Goal: Communication & Community: Answer question/provide support

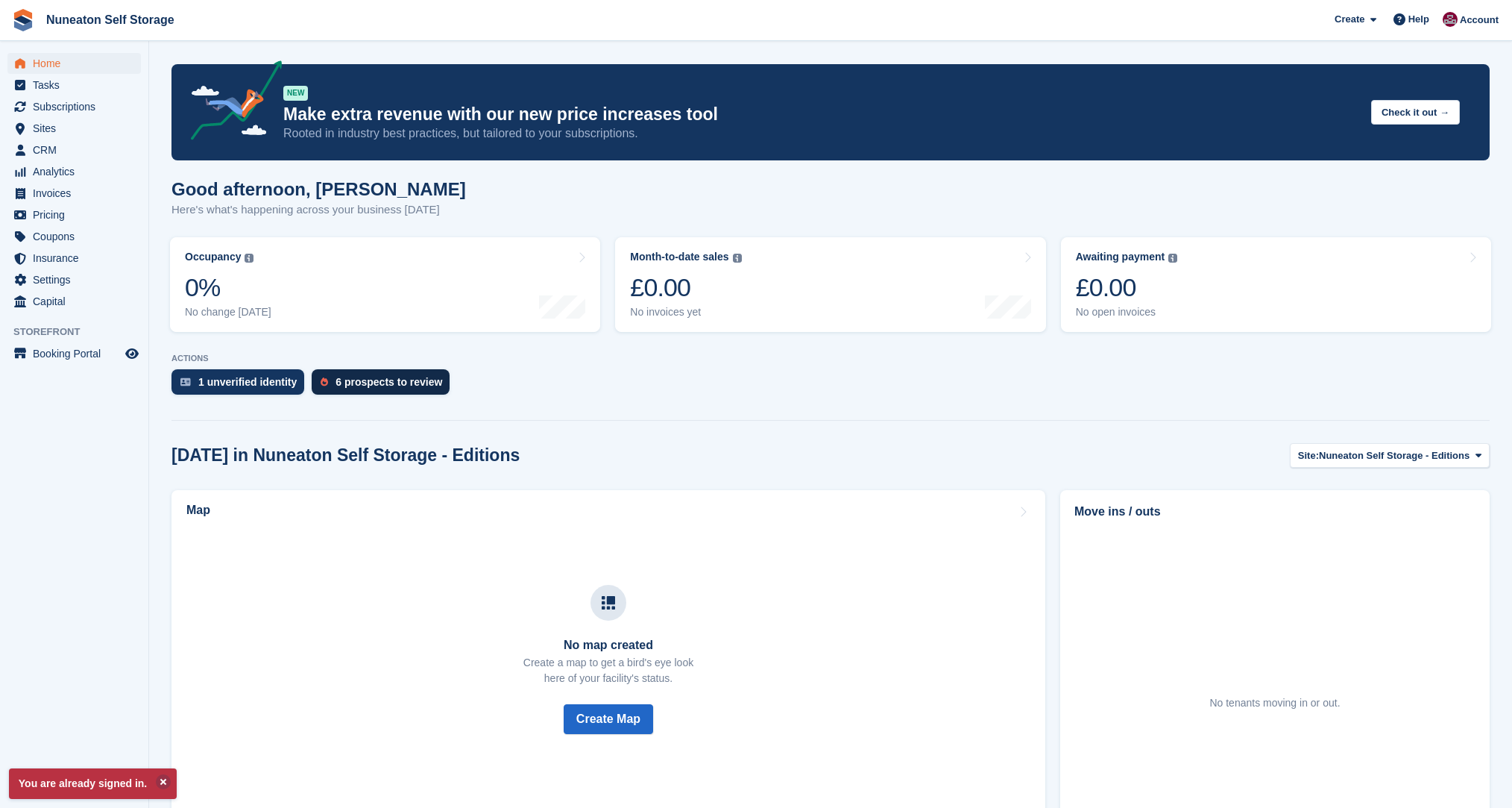
click at [336, 391] on div "6 prospects to review" at bounding box center [380, 382] width 138 height 25
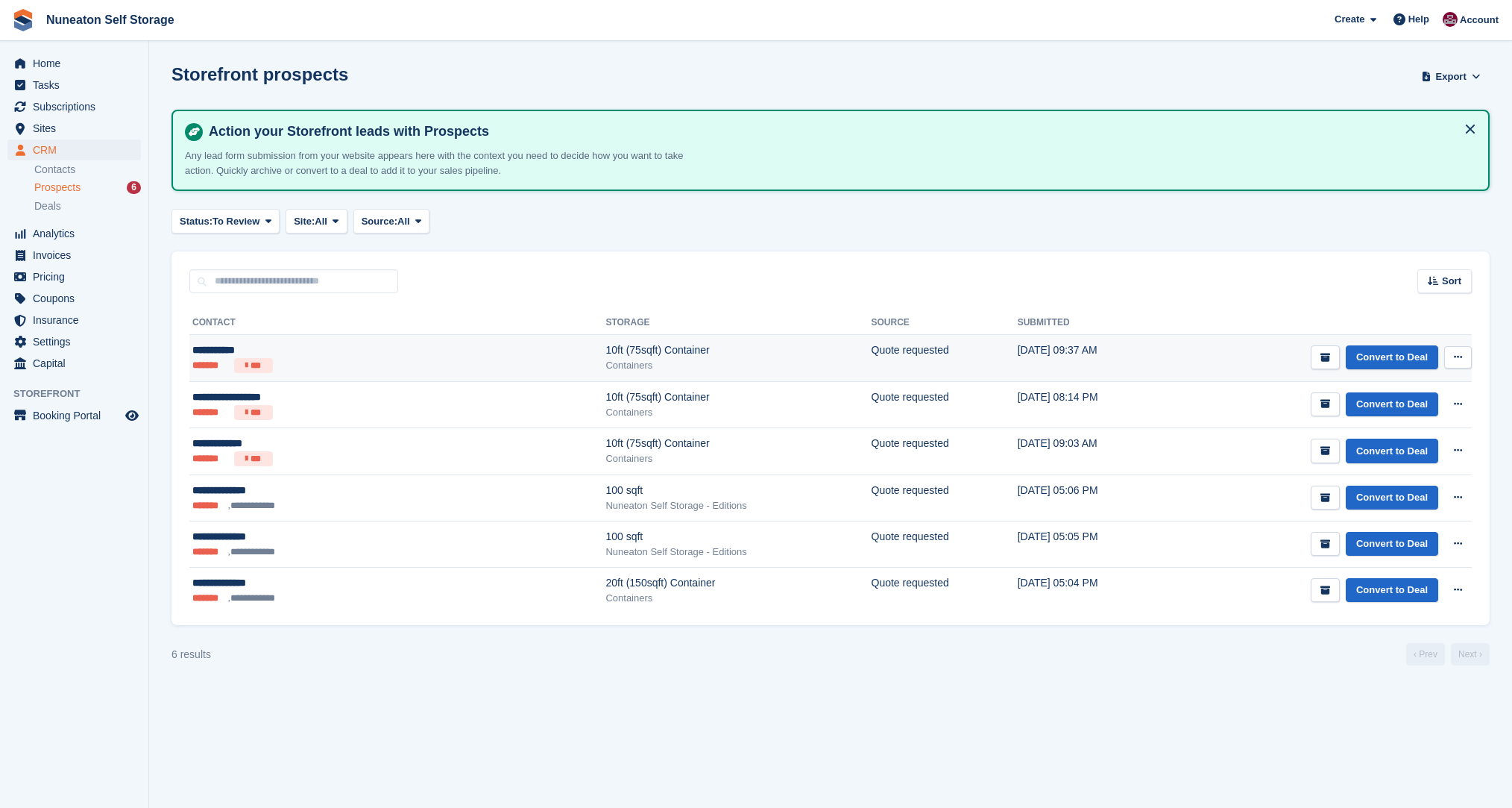
click at [240, 351] on div "**********" at bounding box center [301, 349] width 219 height 15
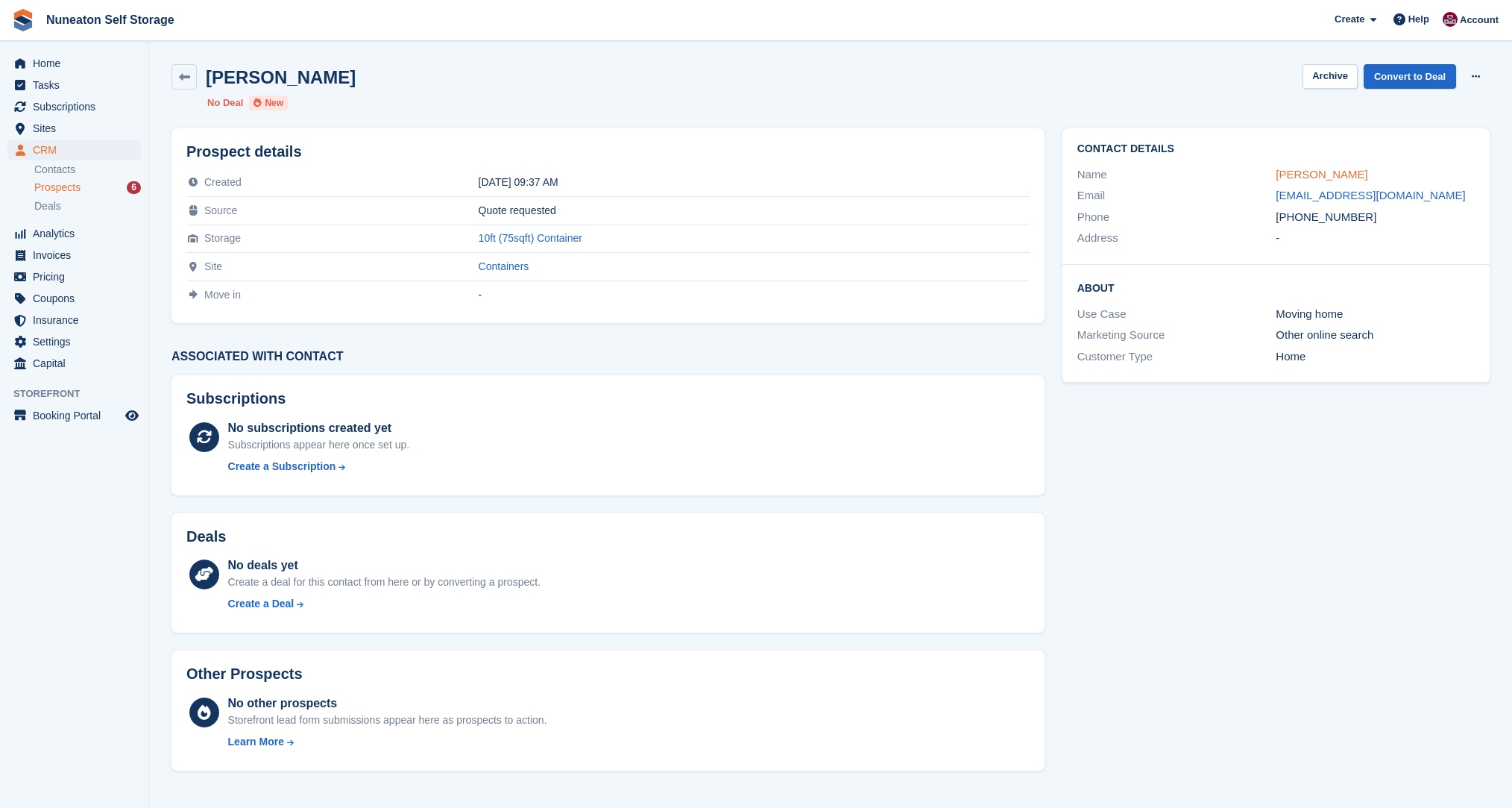
click at [1287, 176] on link "[PERSON_NAME]" at bounding box center [1321, 174] width 92 height 13
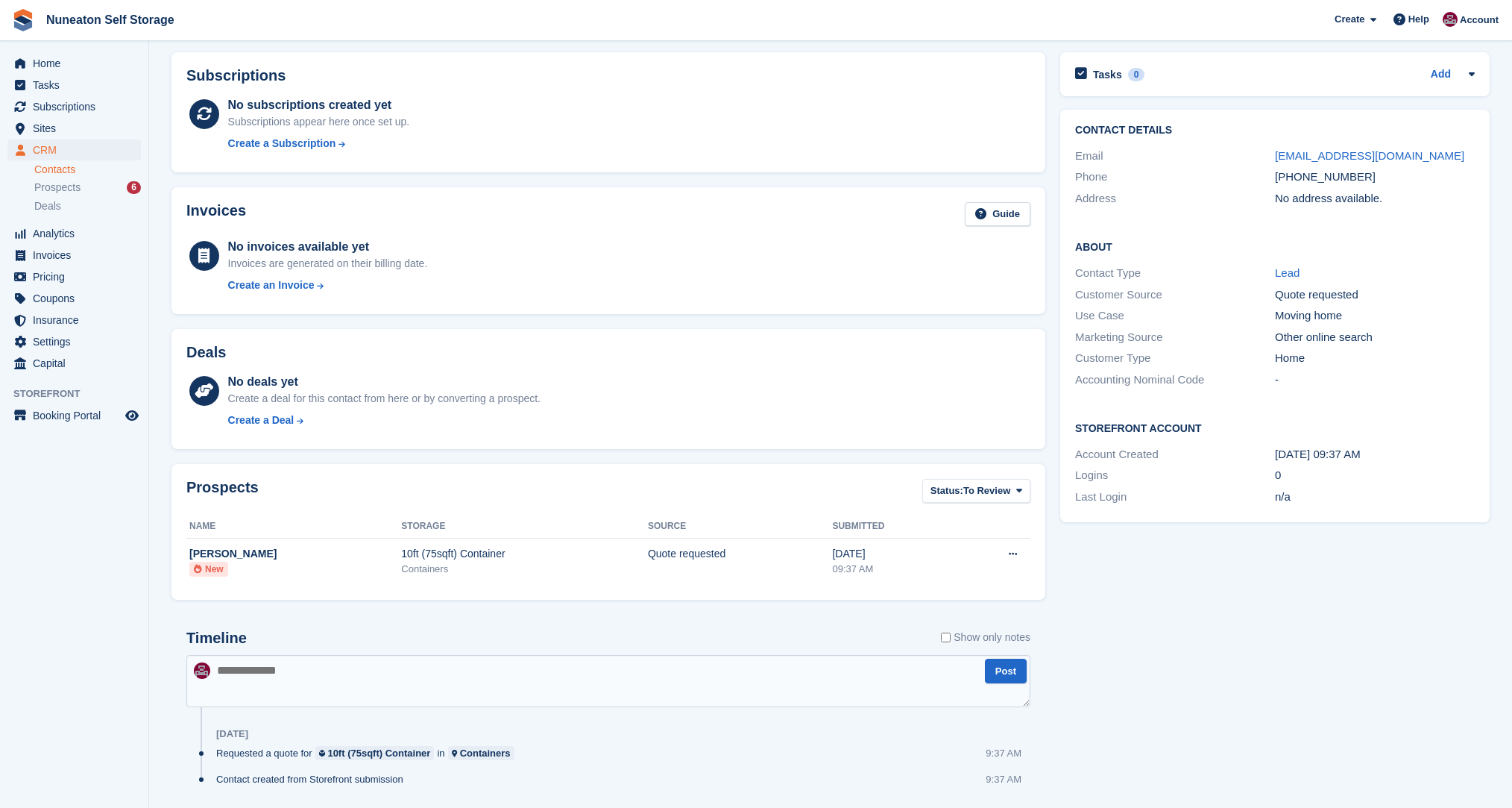
scroll to position [103, 0]
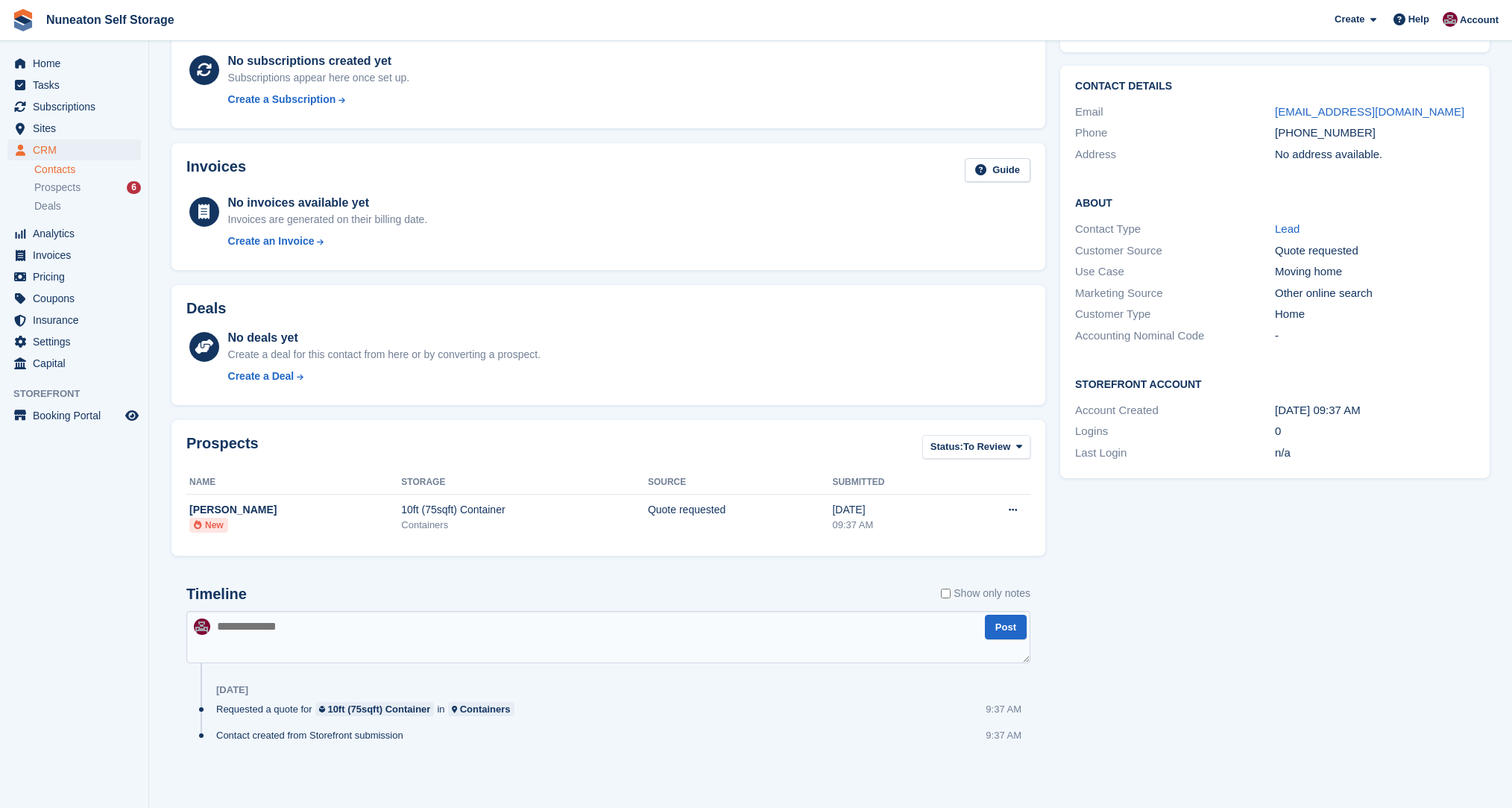
click at [446, 629] on textarea at bounding box center [608, 637] width 844 height 52
click at [396, 627] on textarea "**********" at bounding box center [608, 637] width 844 height 52
click at [505, 640] on textarea "**********" at bounding box center [608, 637] width 844 height 52
type textarea "**********"
click at [1006, 621] on button "Post" at bounding box center [1006, 626] width 41 height 24
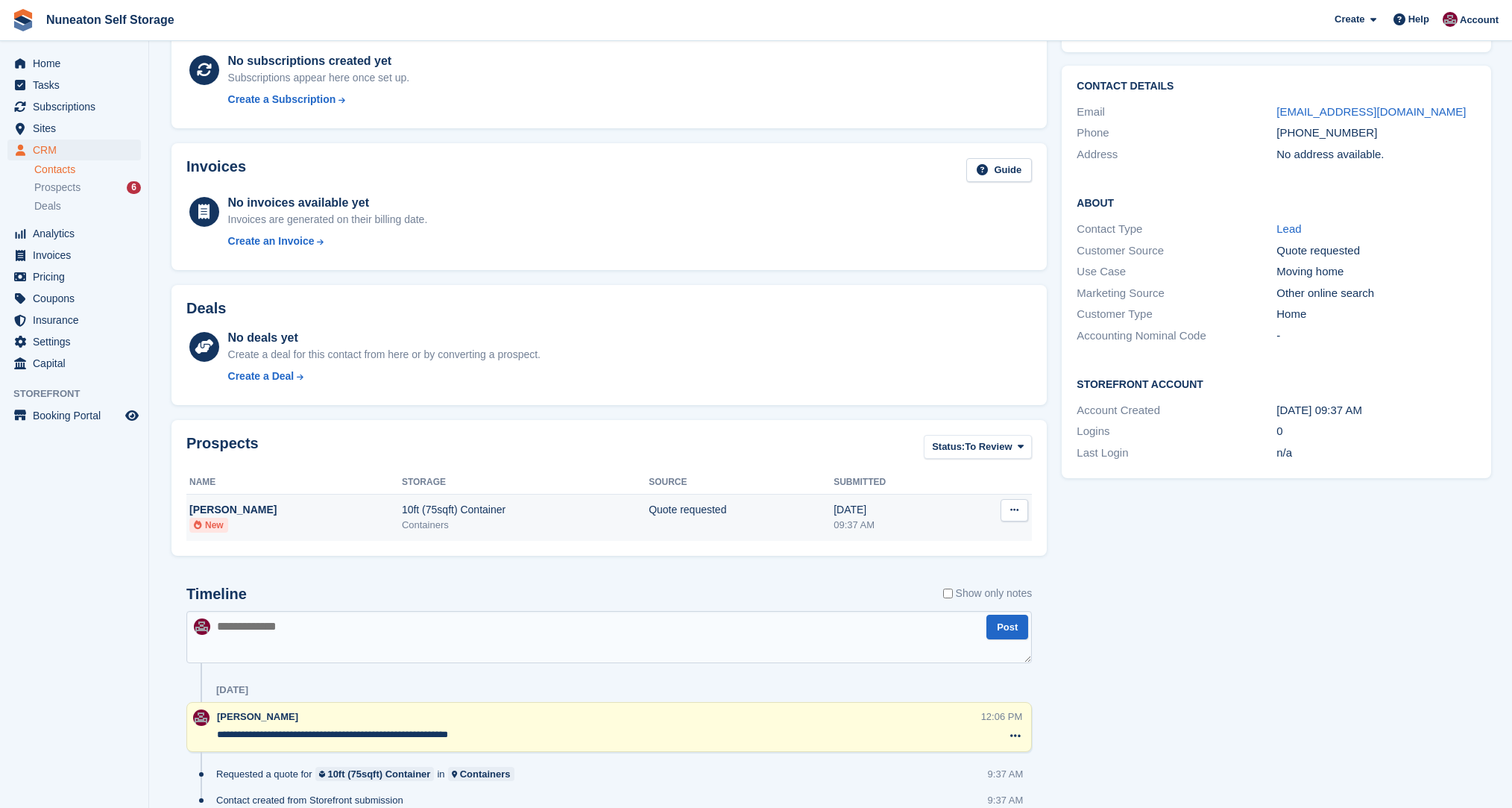
click at [1007, 512] on button at bounding box center [1014, 510] width 28 height 22
click at [876, 417] on div "Prospects Status: To Review All Archived To Review Name Storage Source Submitte…" at bounding box center [609, 487] width 890 height 150
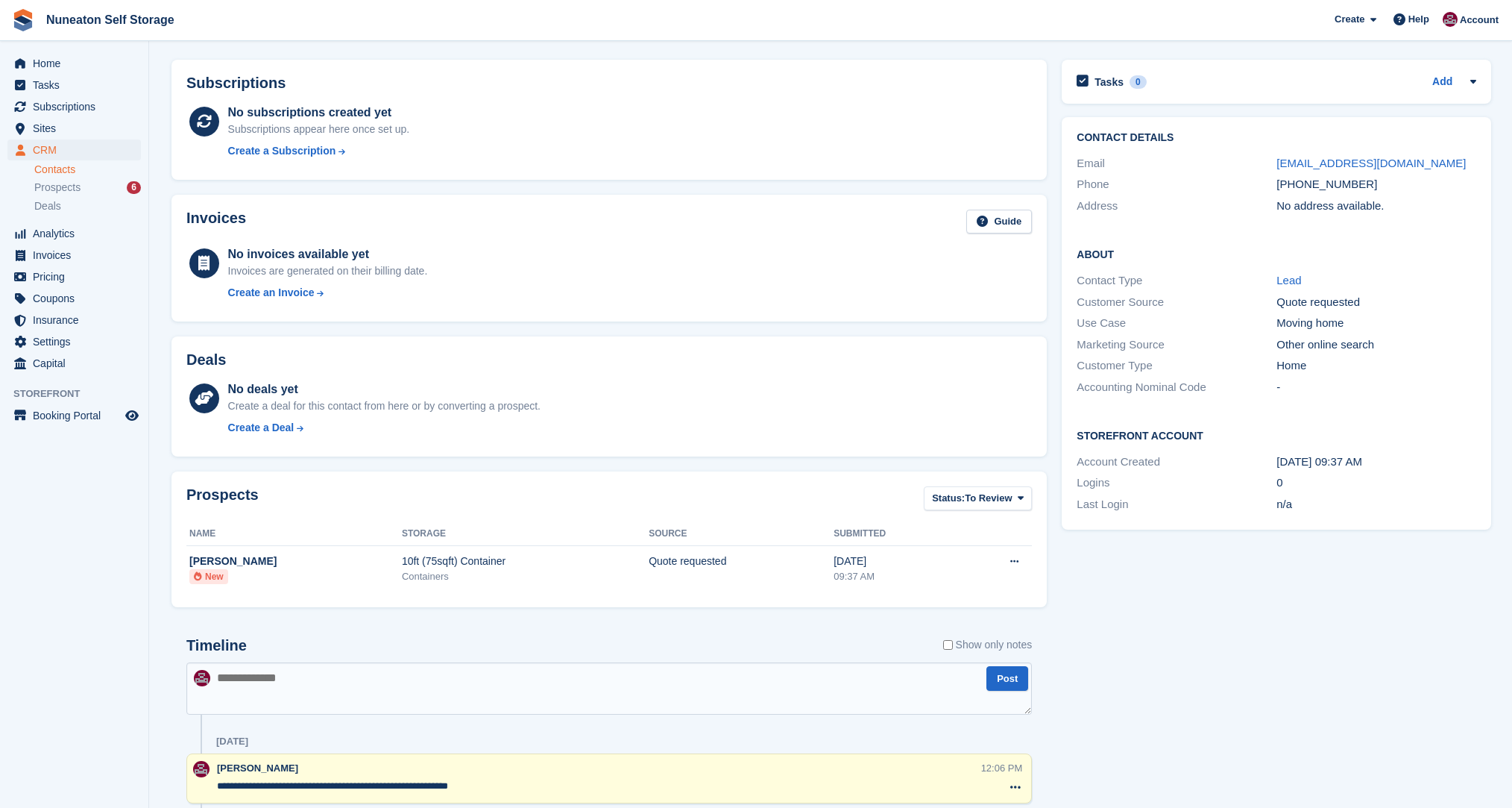
scroll to position [0, 0]
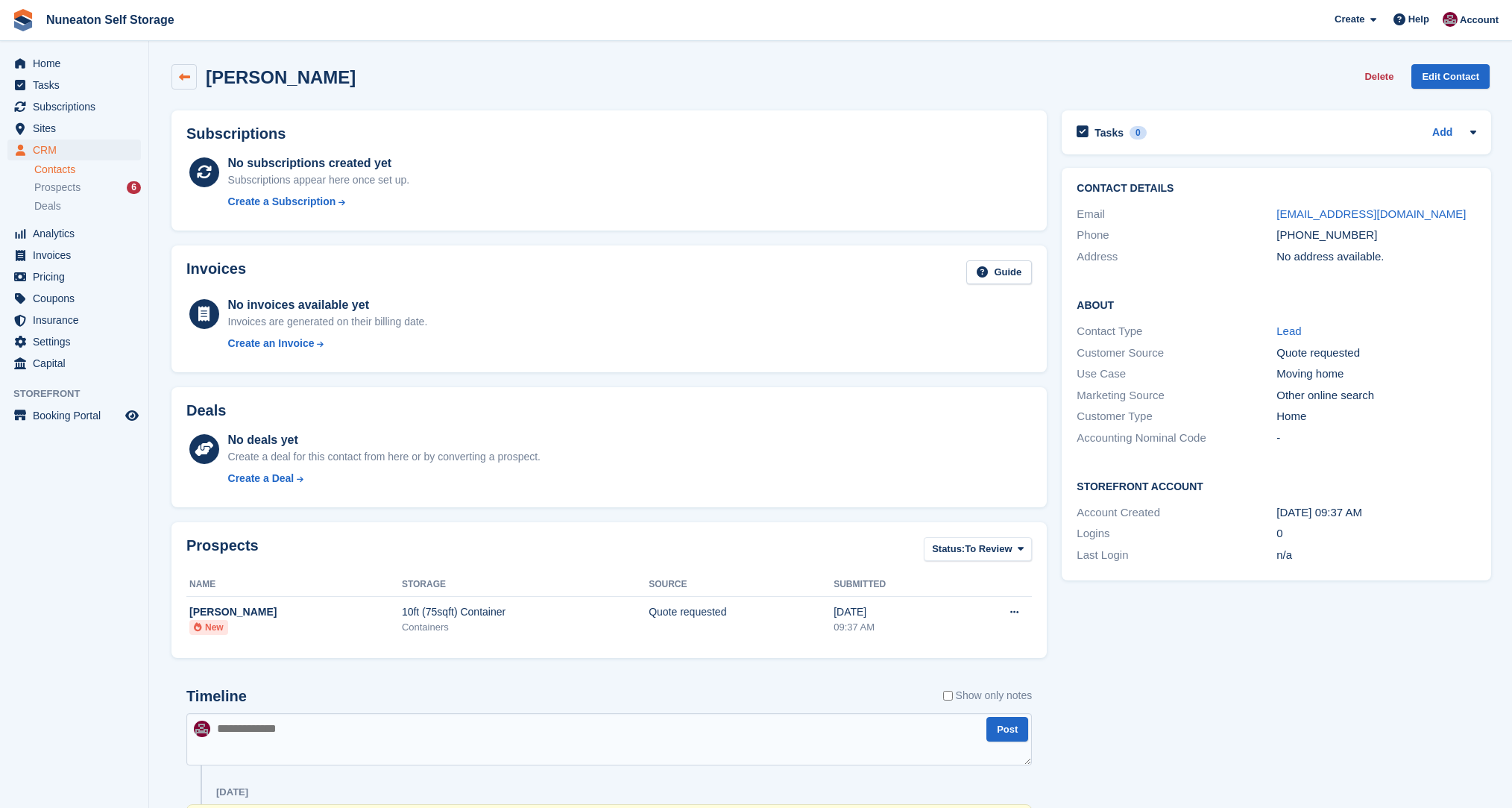
click at [189, 70] on link at bounding box center [184, 76] width 25 height 25
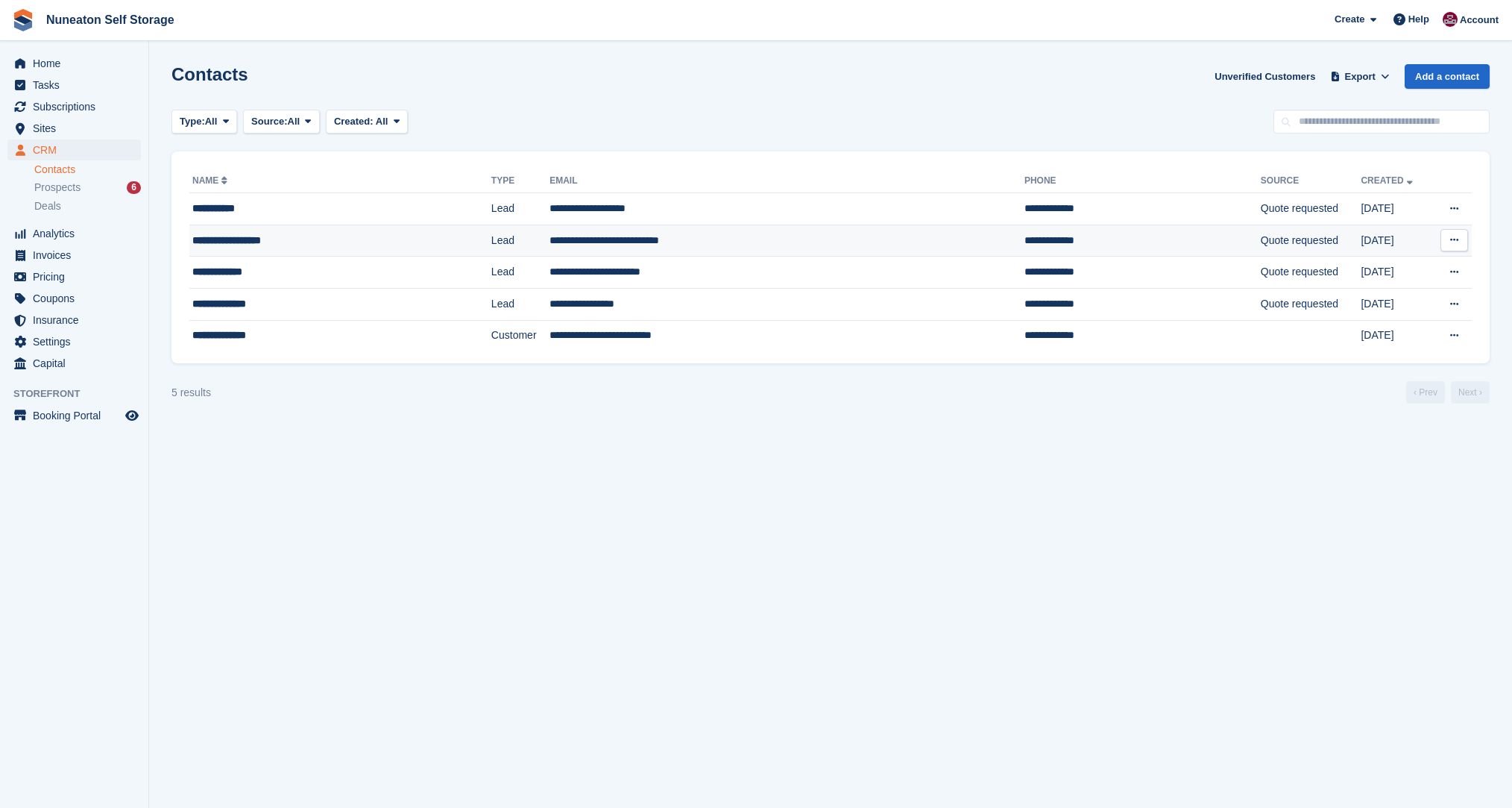
click at [281, 242] on div "**********" at bounding box center [308, 240] width 231 height 15
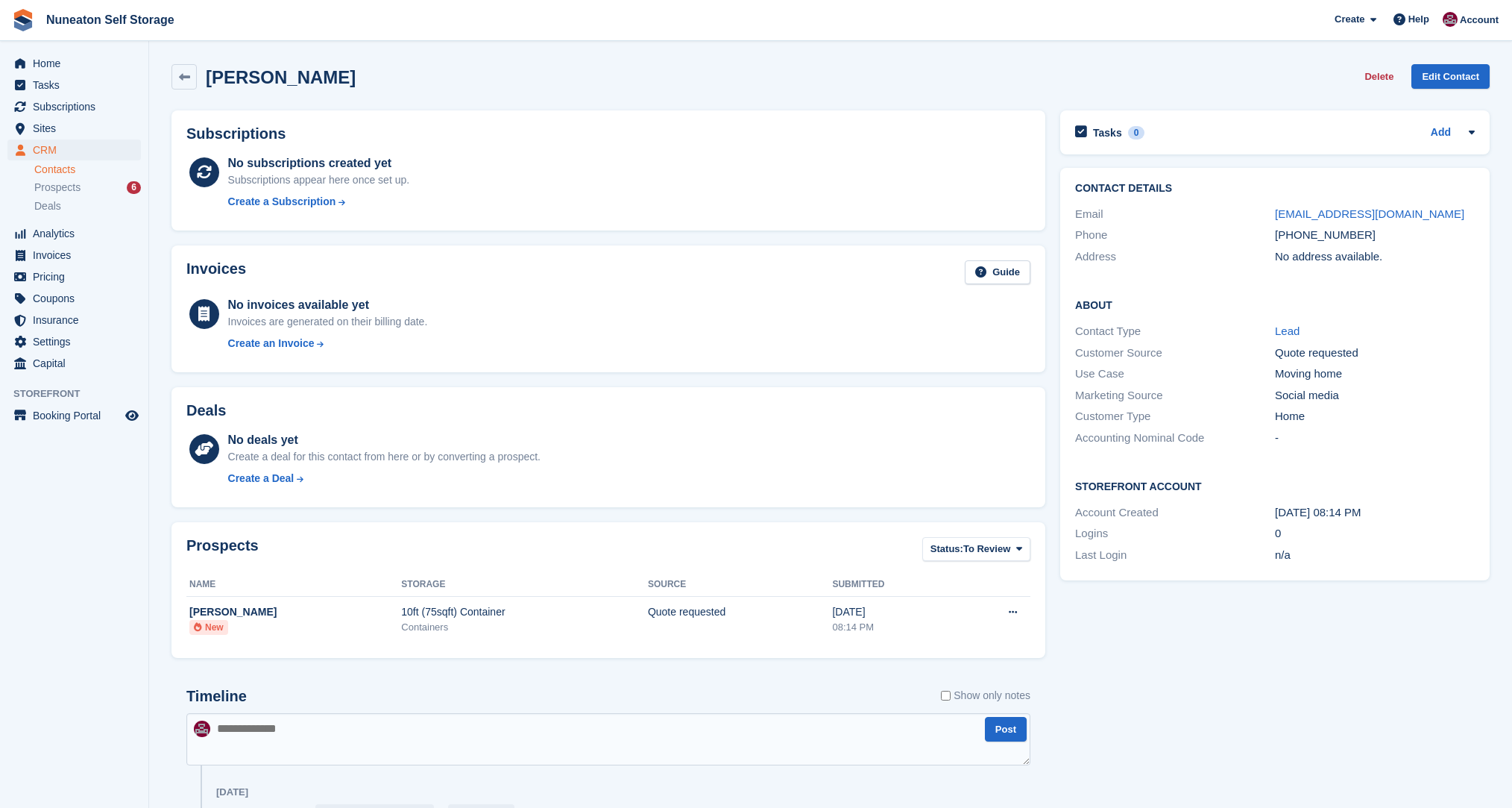
scroll to position [103, 0]
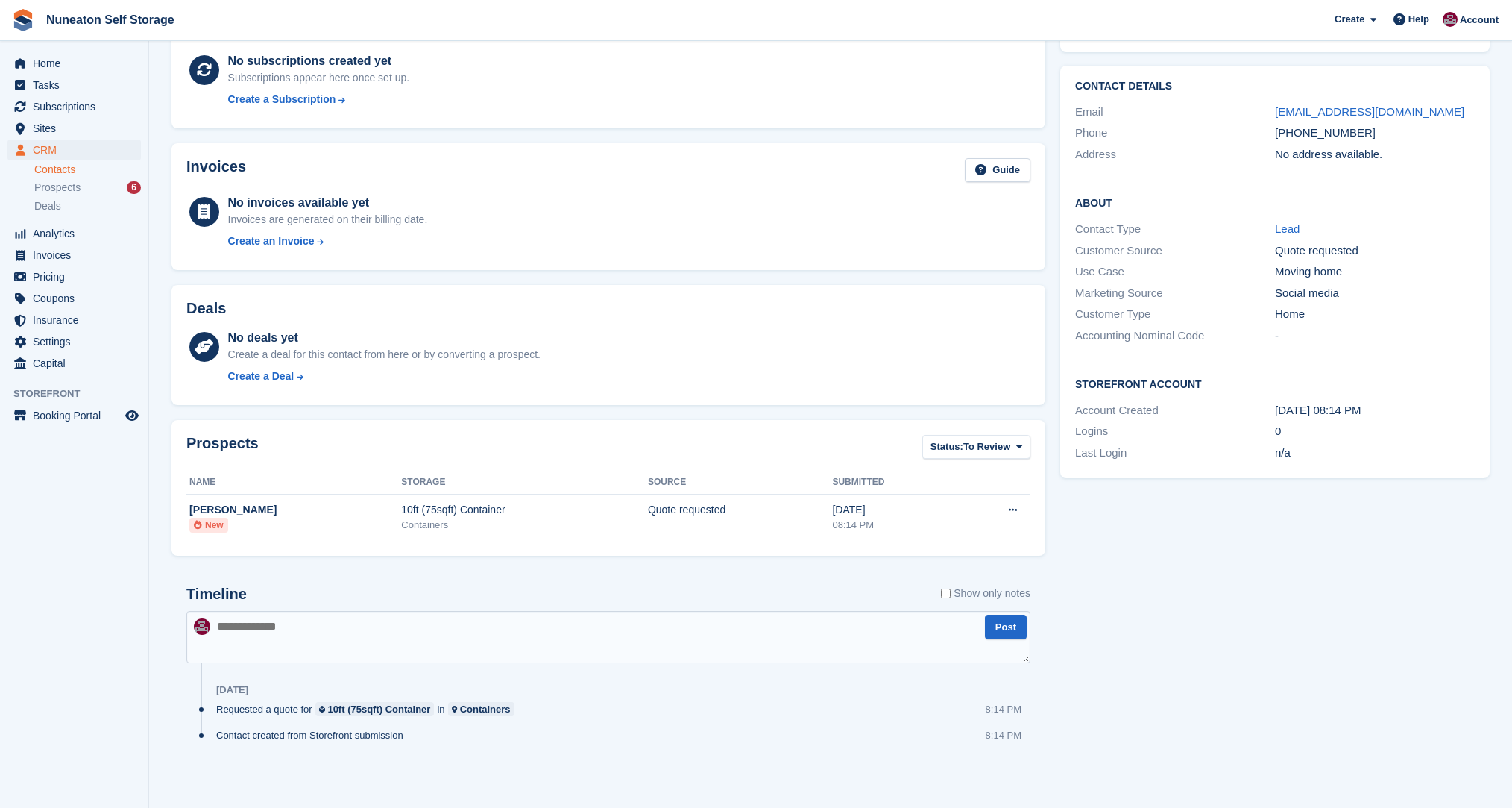
click at [438, 634] on textarea at bounding box center [608, 637] width 844 height 52
click at [441, 642] on textarea at bounding box center [608, 637] width 844 height 52
type textarea "**********"
click at [988, 623] on button "Post" at bounding box center [1006, 626] width 41 height 24
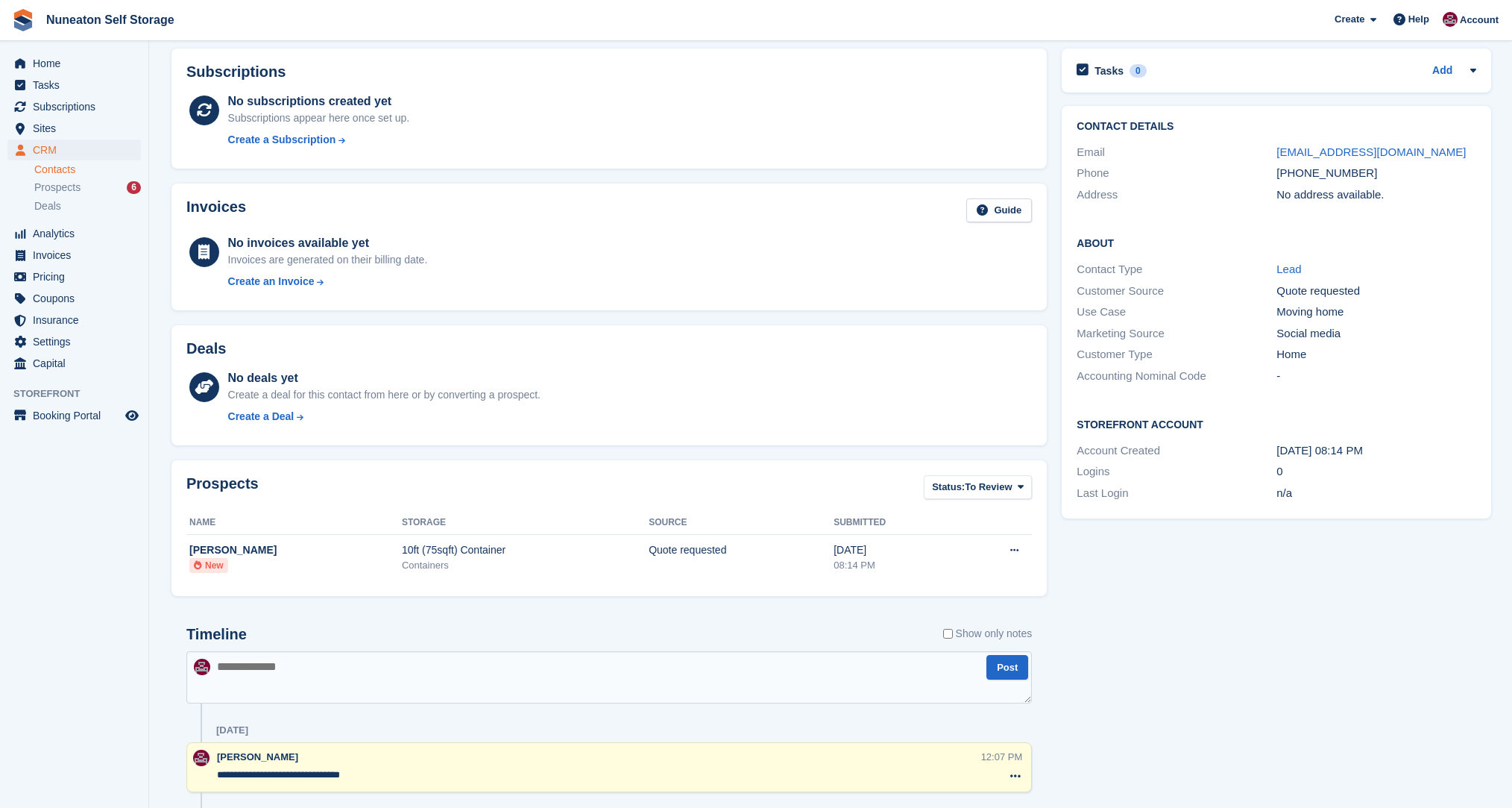
scroll to position [0, 0]
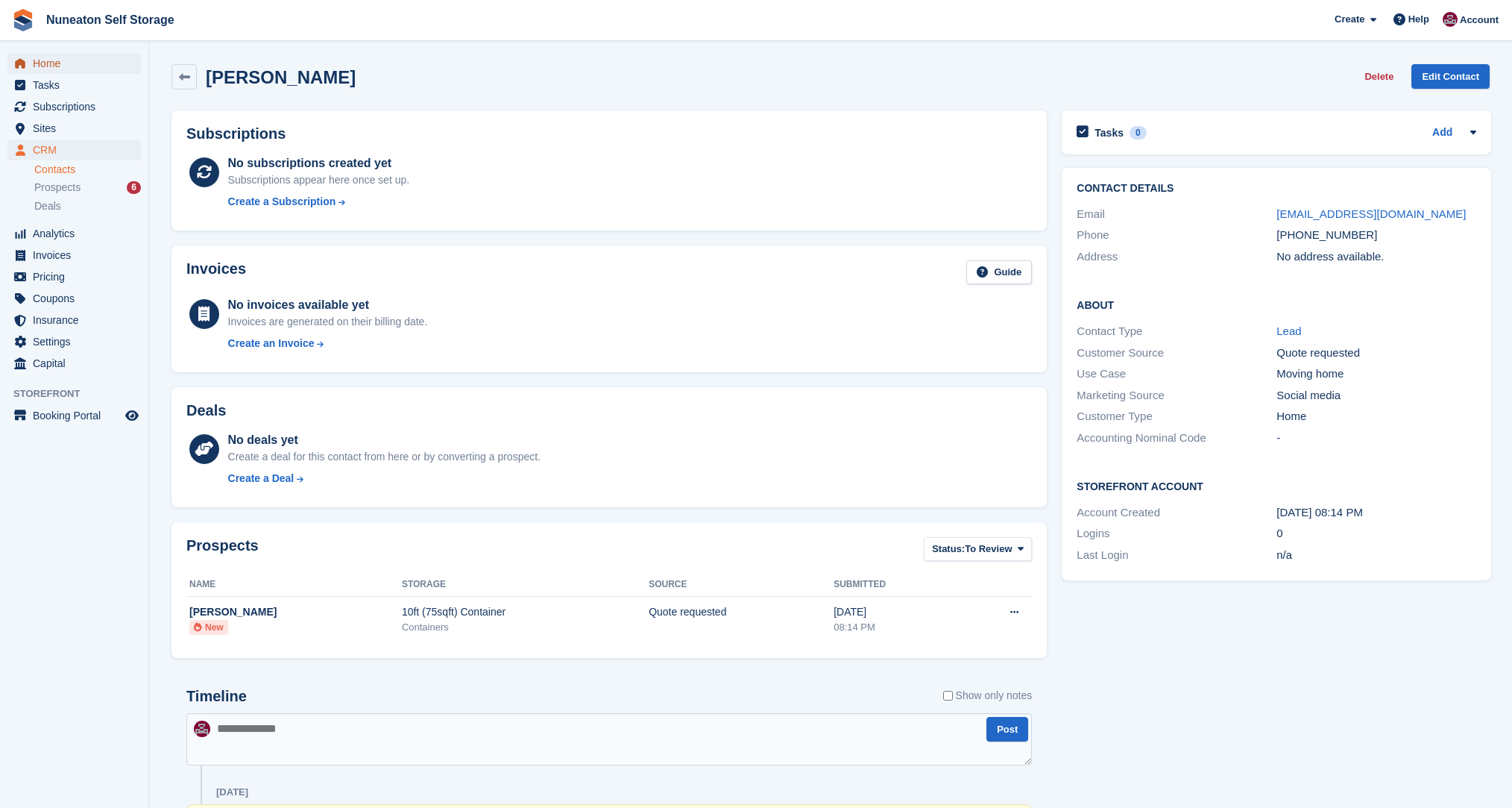
click at [49, 64] on span "Home" at bounding box center [76, 63] width 89 height 21
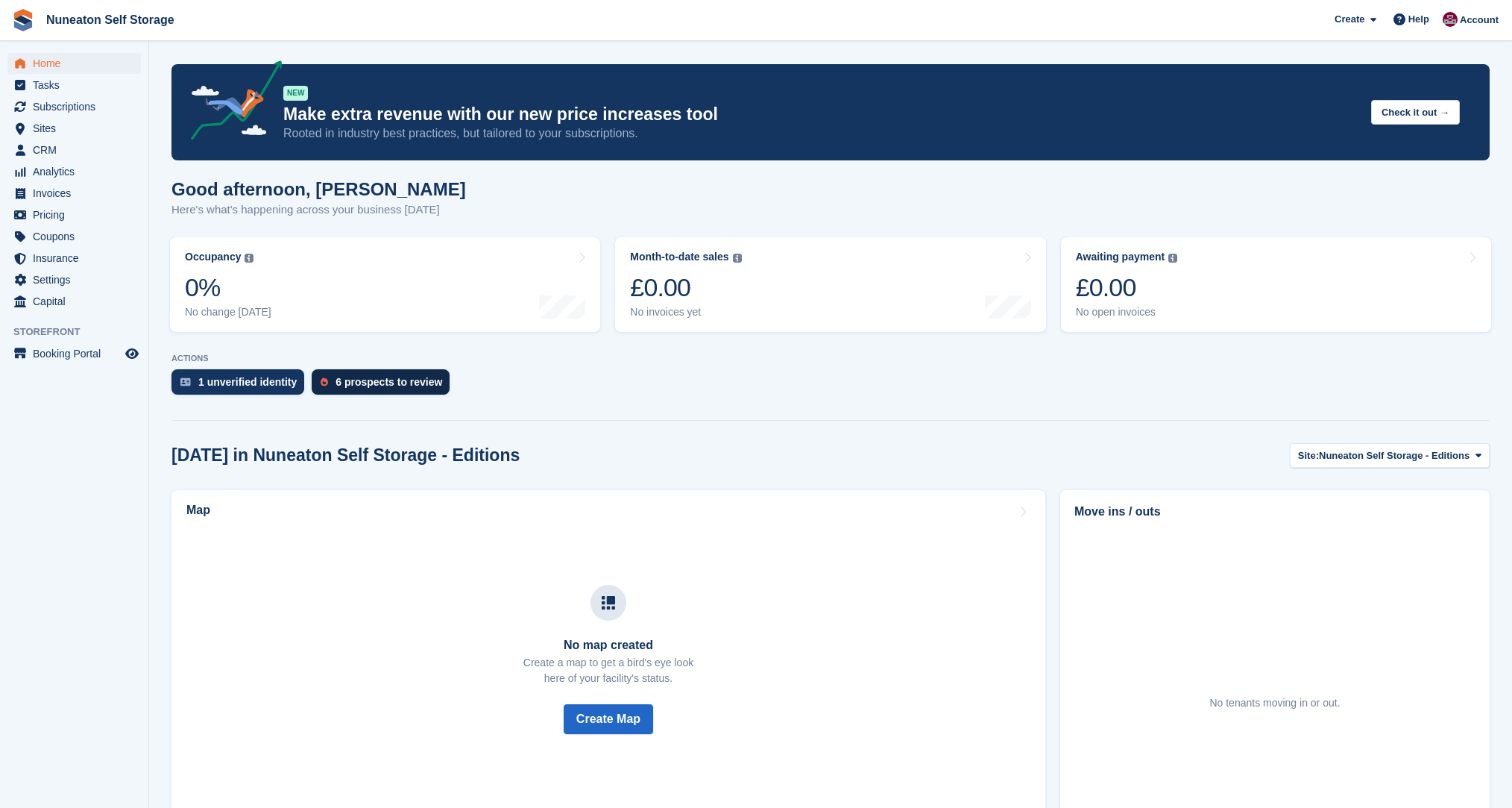
click at [325, 376] on div "6 prospects to review" at bounding box center [380, 382] width 138 height 25
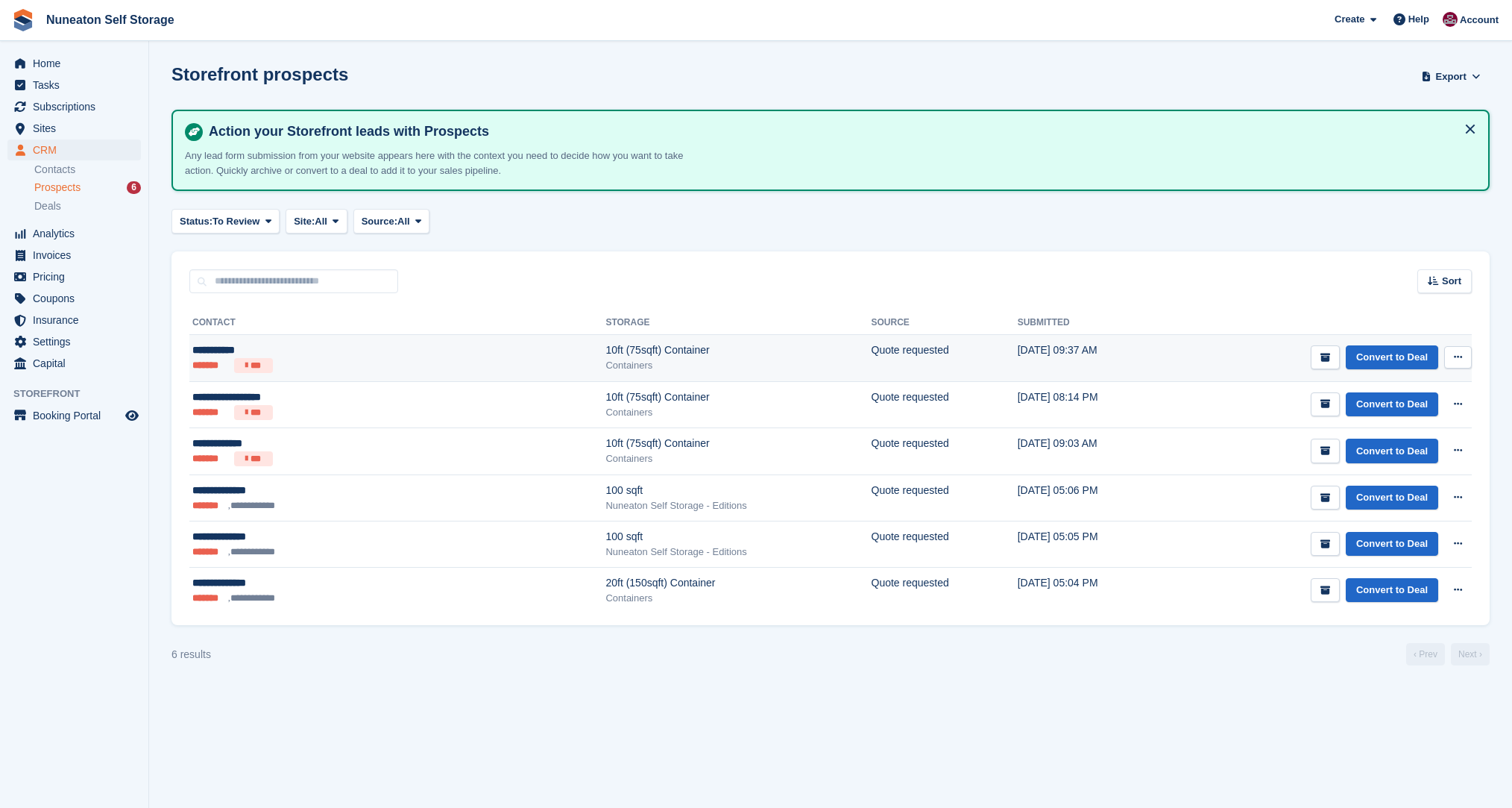
click at [320, 373] on ul "******* ***" at bounding box center [301, 365] width 219 height 15
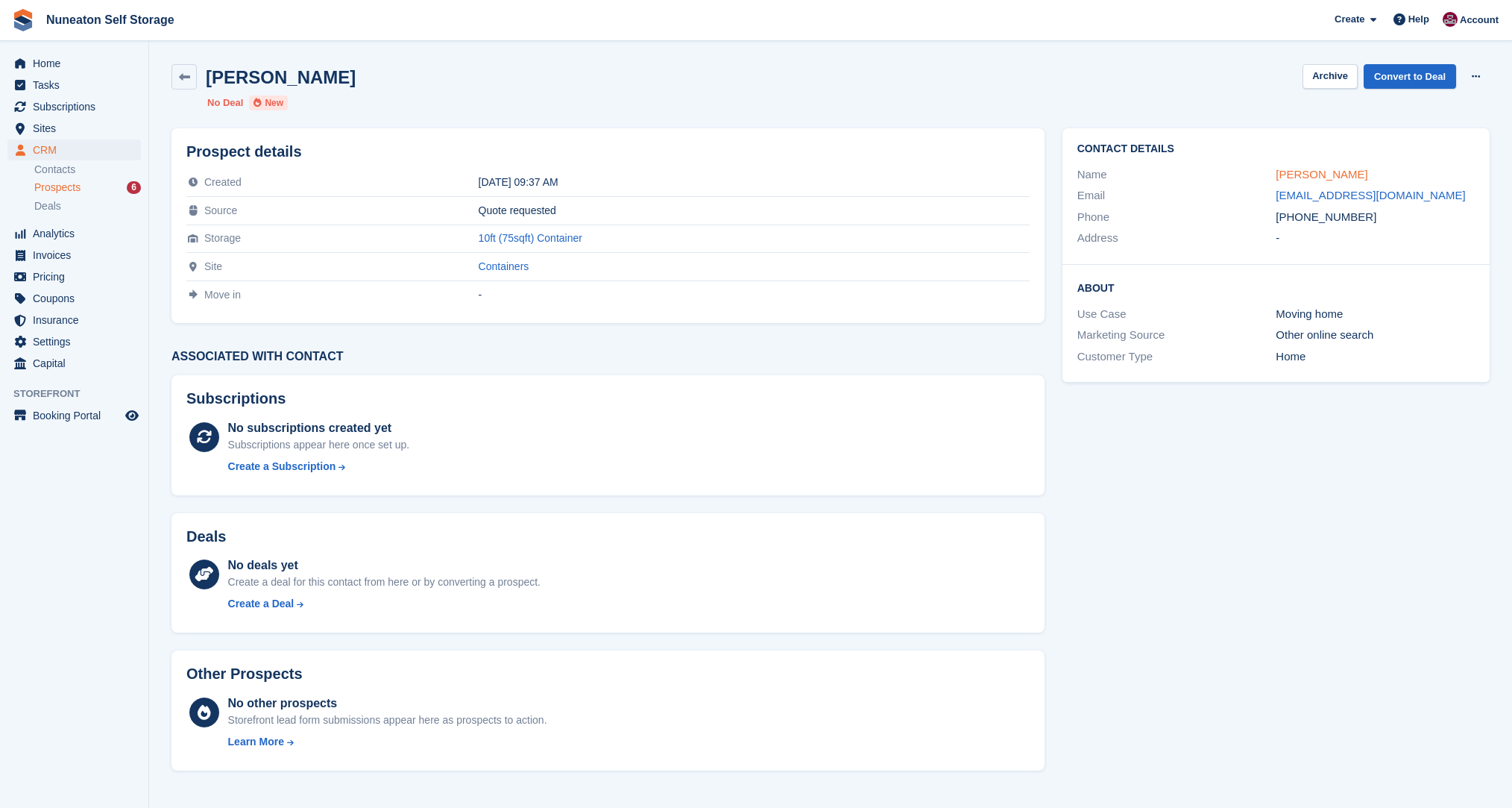
click at [1291, 168] on link "Natalie Pow" at bounding box center [1321, 174] width 92 height 13
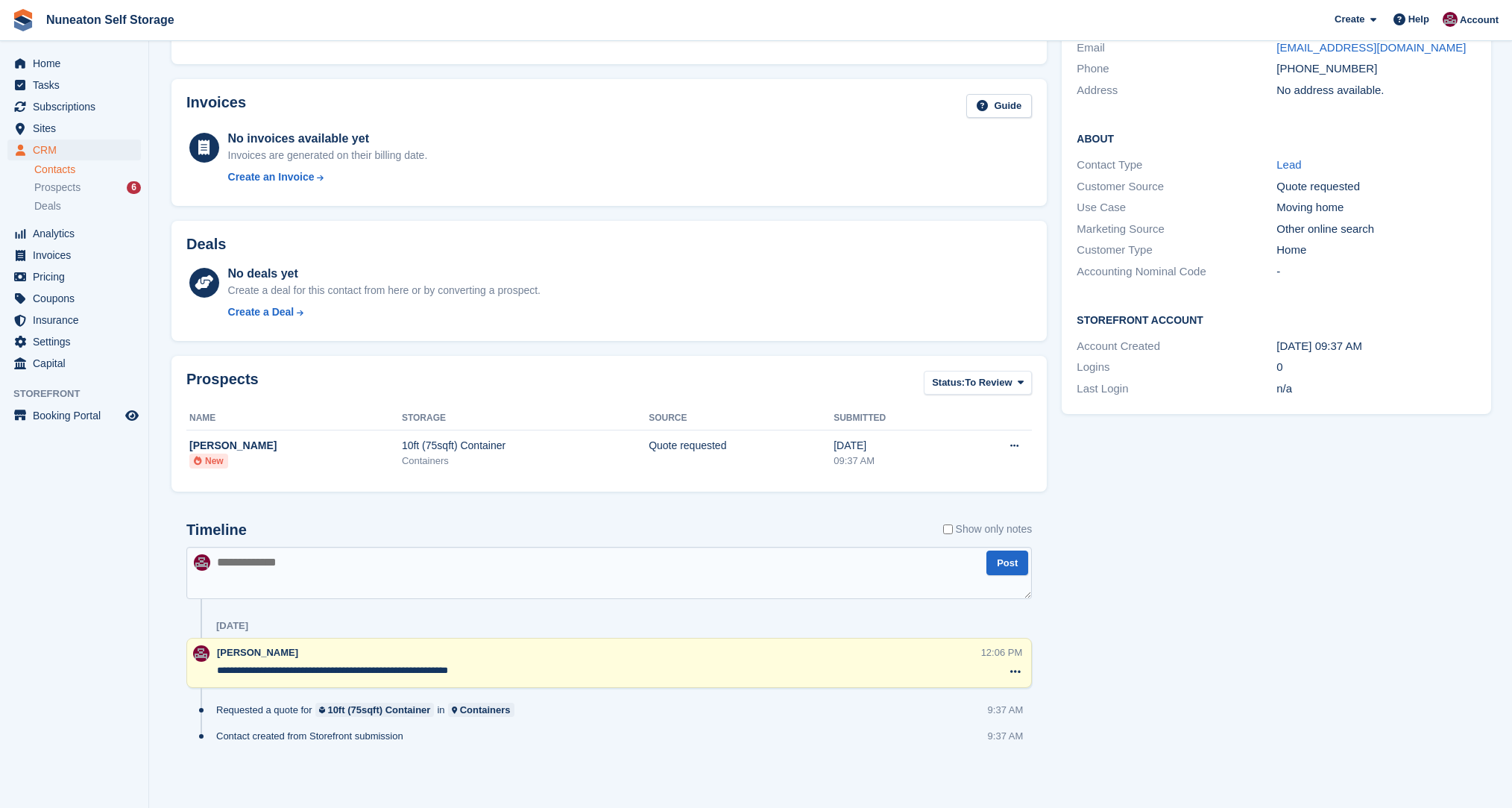
scroll to position [167, 0]
click at [502, 582] on textarea at bounding box center [609, 572] width 845 height 52
click at [381, 569] on textarea "**********" at bounding box center [609, 572] width 845 height 52
click at [260, 563] on textarea "**********" at bounding box center [609, 572] width 845 height 52
type textarea "**********"
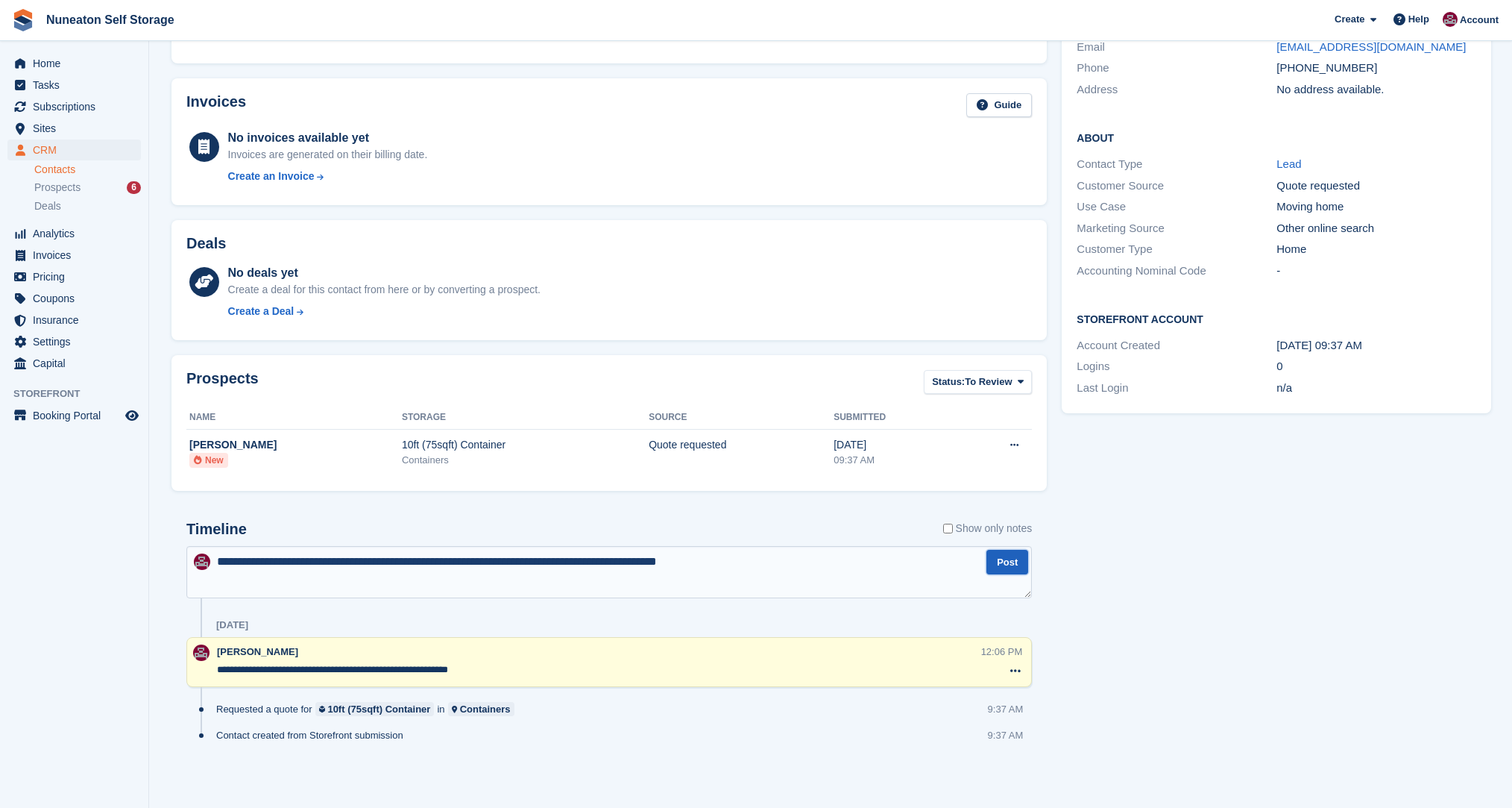
click at [1009, 564] on button "Post" at bounding box center [1007, 561] width 41 height 24
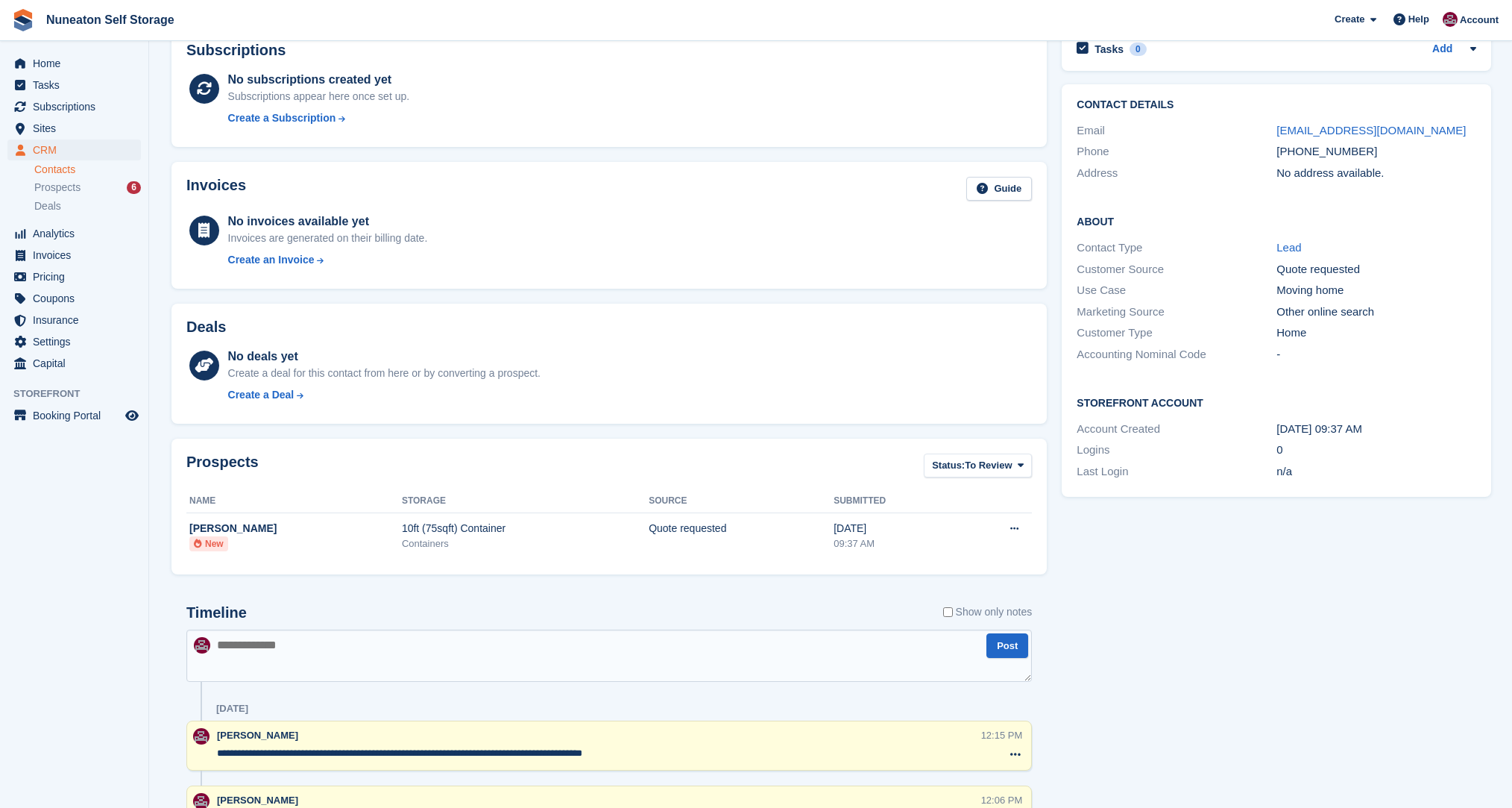
scroll to position [0, 0]
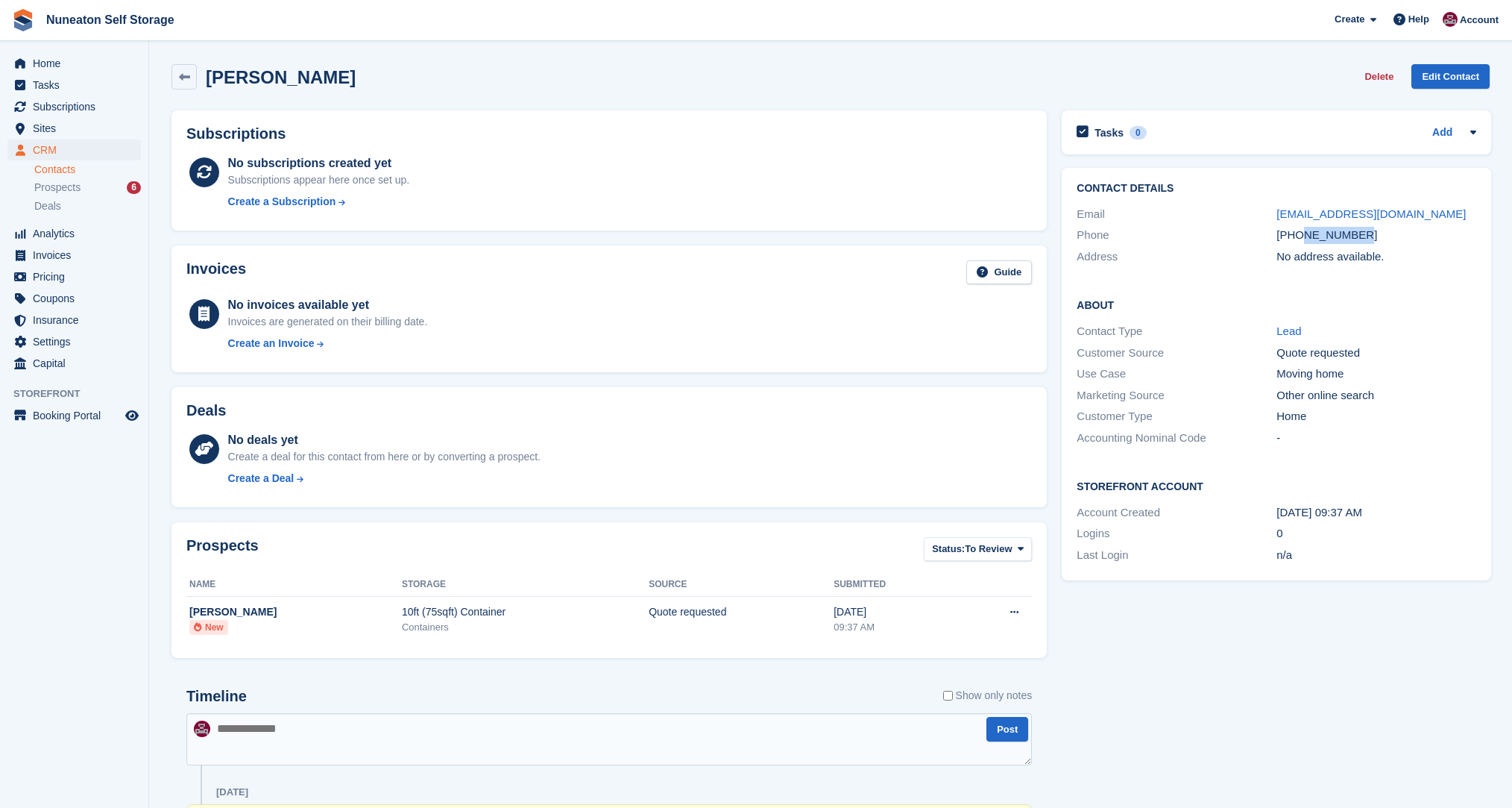
drag, startPoint x: 1301, startPoint y: 233, endPoint x: 1363, endPoint y: 235, distance: 62.0
click at [1363, 235] on div "+447450293663" at bounding box center [1376, 235] width 200 height 17
click at [1050, 463] on div "Deals No deals yet Create a deal for this contact from here or by converting a …" at bounding box center [609, 447] width 890 height 135
click at [74, 72] on span "Home" at bounding box center [76, 63] width 89 height 21
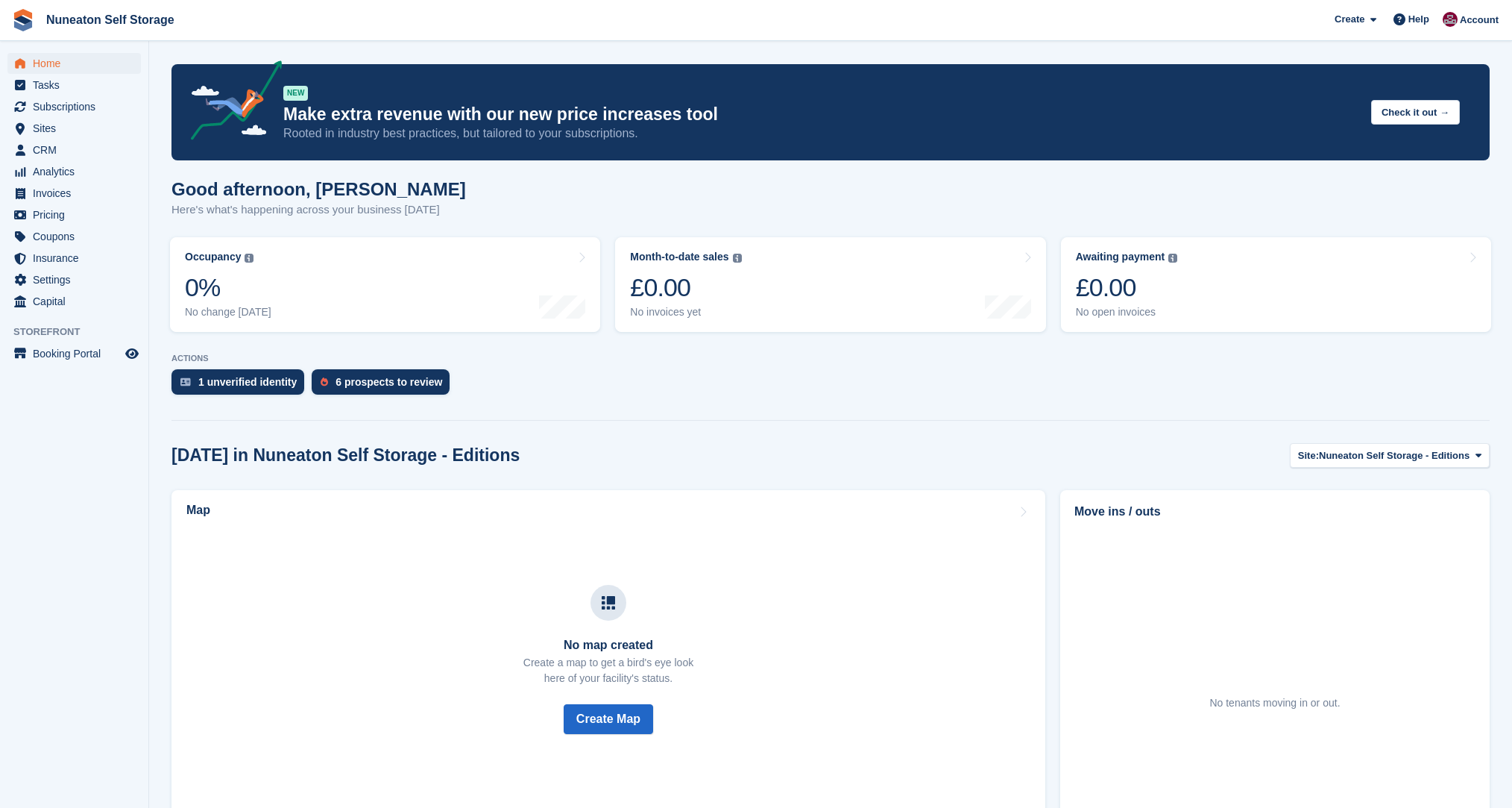
click at [514, 383] on div "1 unverified identity 6 prospects to review" at bounding box center [830, 385] width 1318 height 32
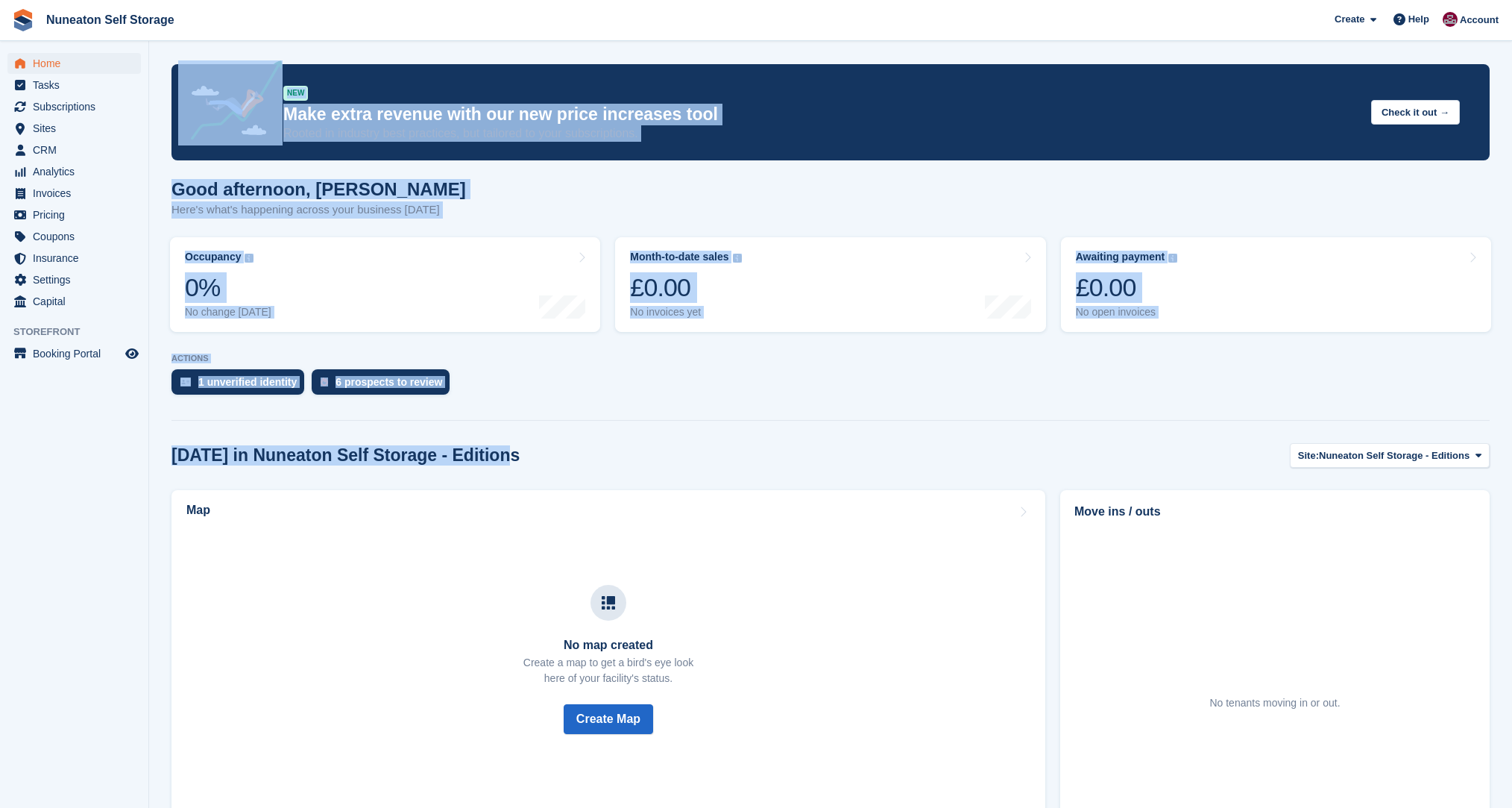
drag, startPoint x: 475, startPoint y: 460, endPoint x: 142, endPoint y: 460, distance: 333.0
click at [142, 460] on aside "Home Tasks Subscriptions Subscriptions Subscriptions Contracts Price increases …" at bounding box center [74, 408] width 148 height 733
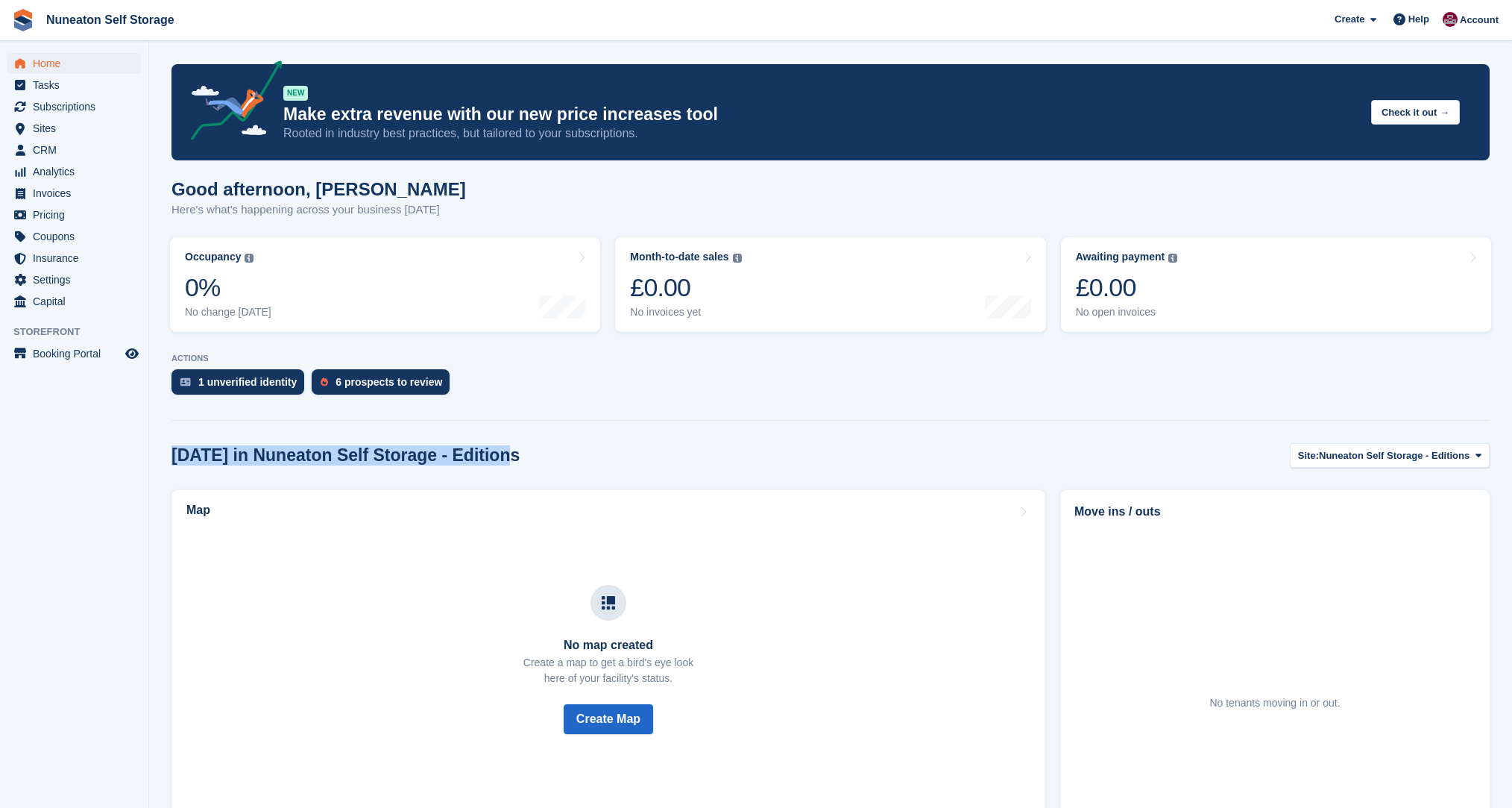
drag, startPoint x: 180, startPoint y: 453, endPoint x: 497, endPoint y: 455, distance: 317.0
click at [497, 455] on div "[DATE] in Nuneaton Self Storage - Editions Site: Nuneaton Self Storage - Editio…" at bounding box center [830, 454] width 1318 height 24
drag, startPoint x: 529, startPoint y: 460, endPoint x: 170, endPoint y: 457, distance: 359.0
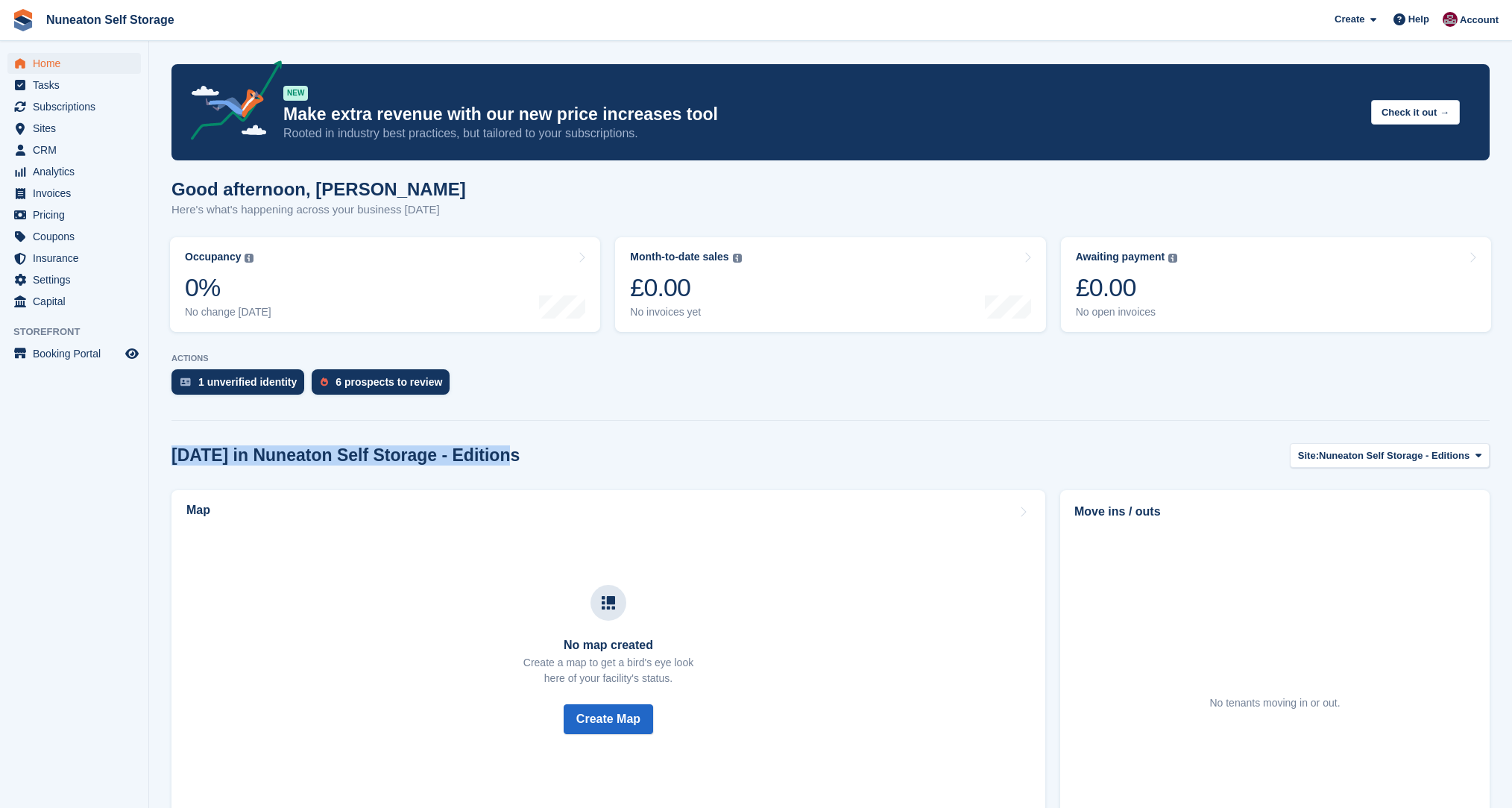
drag, startPoint x: 167, startPoint y: 455, endPoint x: 509, endPoint y: 462, distance: 342.1
click at [507, 462] on div "[DATE] in Nuneaton Self Storage - Editions Site: Nuneaton Self Storage - Editio…" at bounding box center [830, 454] width 1318 height 24
click at [499, 454] on div "[DATE] in Nuneaton Self Storage - Editions Site: Nuneaton Self Storage - Editio…" at bounding box center [830, 454] width 1318 height 24
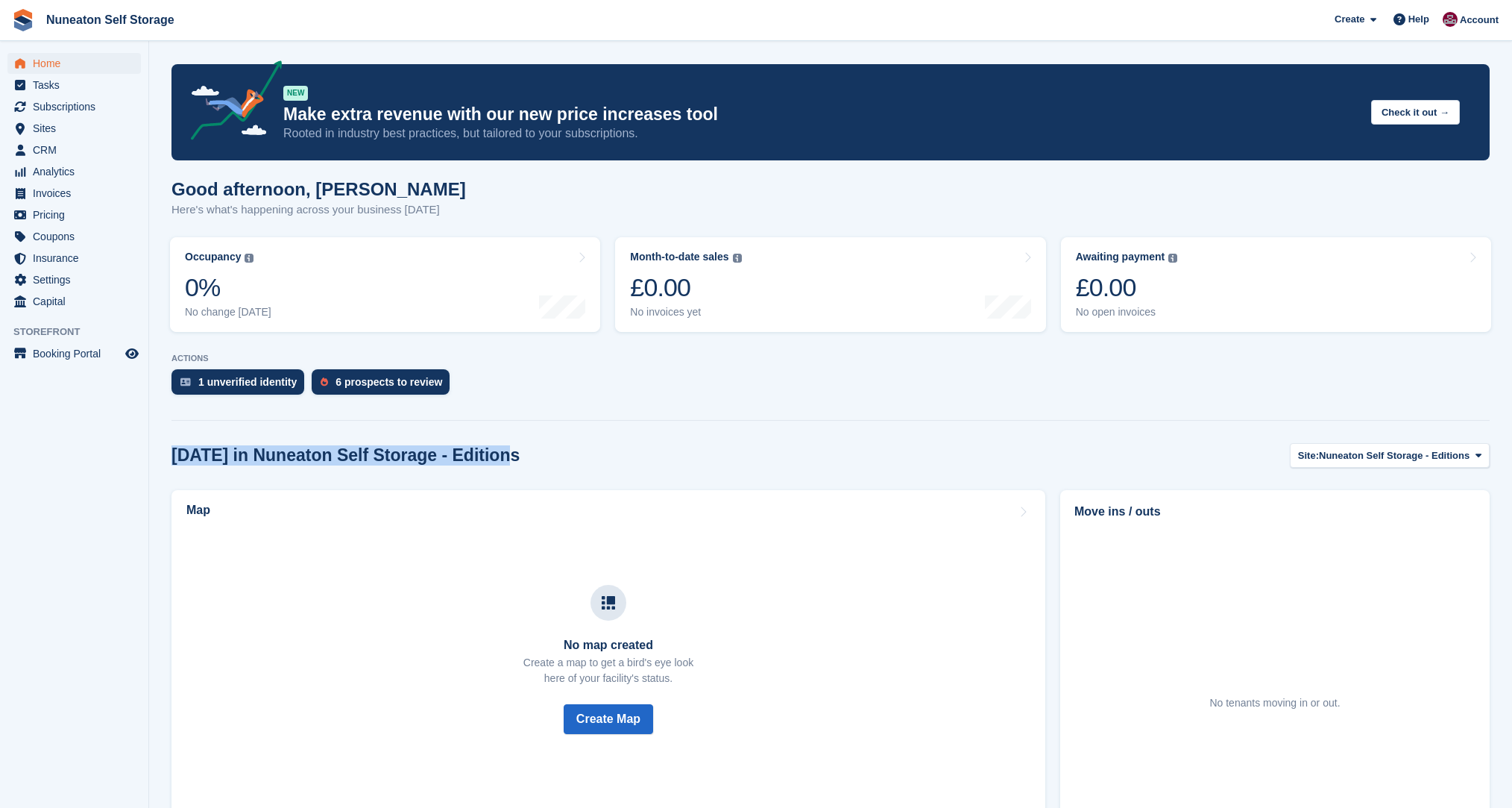
drag, startPoint x: 532, startPoint y: 457, endPoint x: 159, endPoint y: 464, distance: 373.1
drag, startPoint x: 159, startPoint y: 464, endPoint x: 461, endPoint y: 471, distance: 302.1
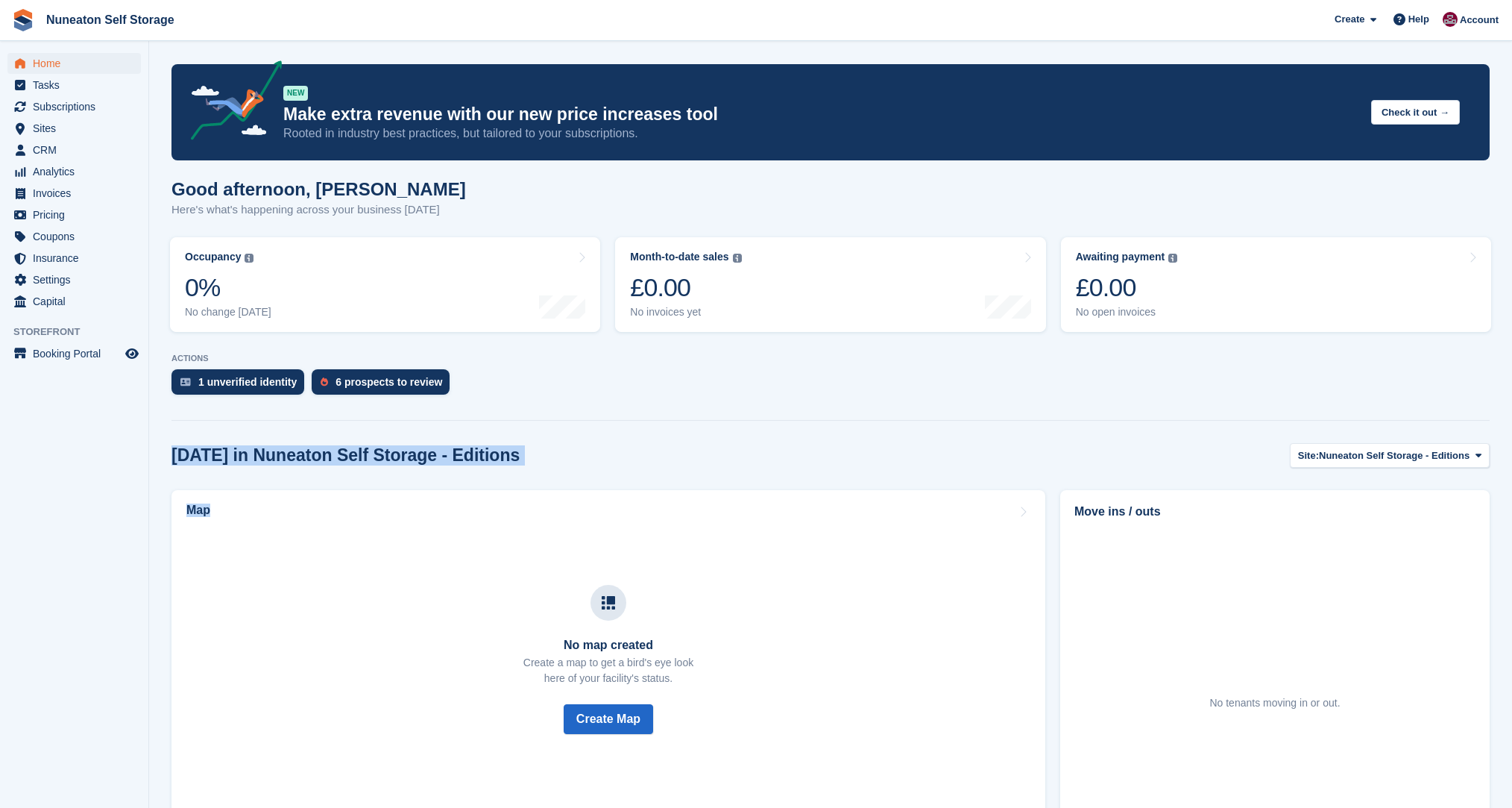
drag, startPoint x: 461, startPoint y: 471, endPoint x: 481, endPoint y: 467, distance: 20.4
drag, startPoint x: 490, startPoint y: 464, endPoint x: 166, endPoint y: 456, distance: 324.1
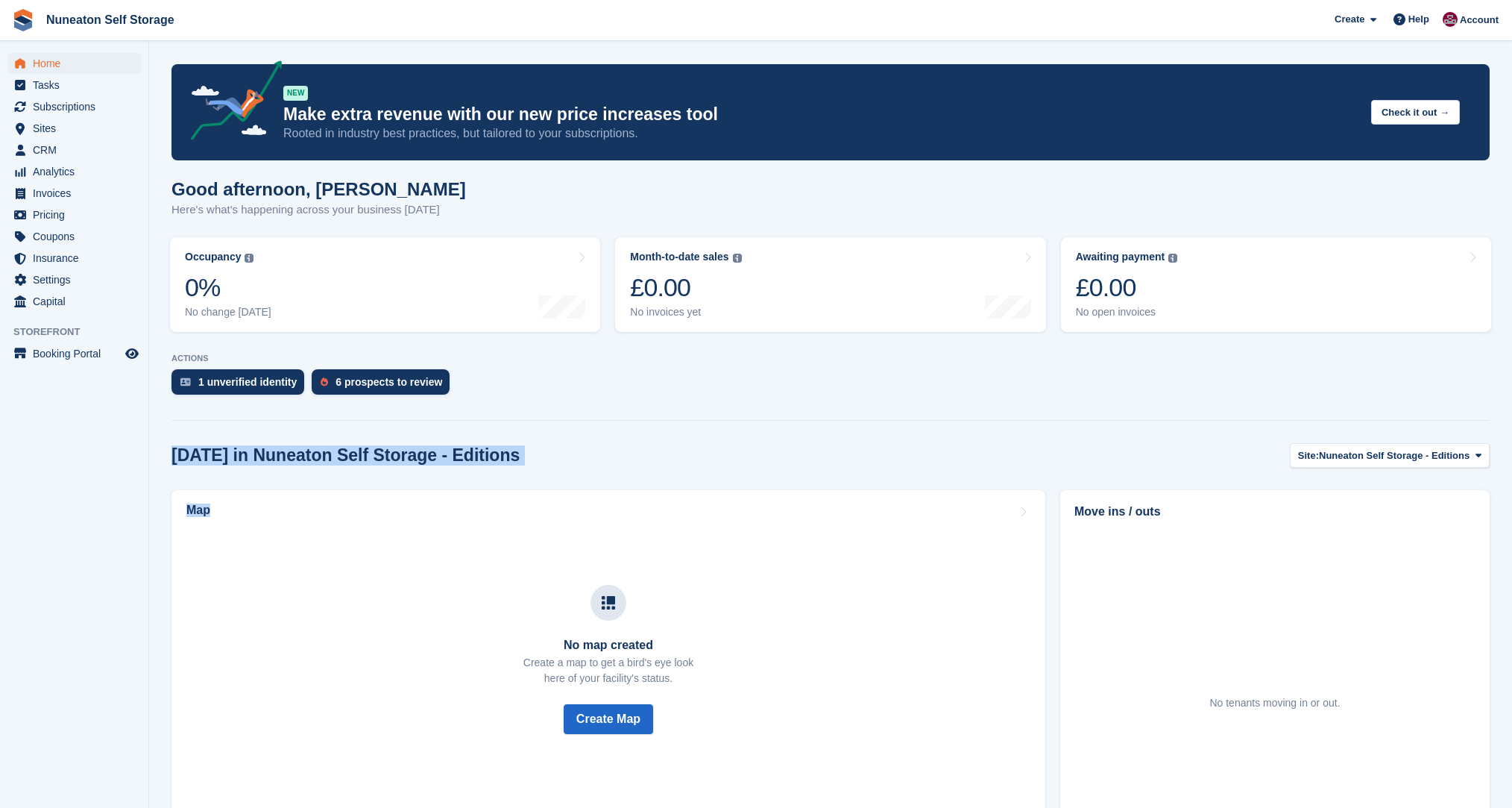
drag, startPoint x: 166, startPoint y: 456, endPoint x: 577, endPoint y: 473, distance: 411.4
click at [747, 386] on div "1 unverified identity 6 prospects to review" at bounding box center [830, 385] width 1318 height 32
drag, startPoint x: 407, startPoint y: 458, endPoint x: 174, endPoint y: 460, distance: 233.0
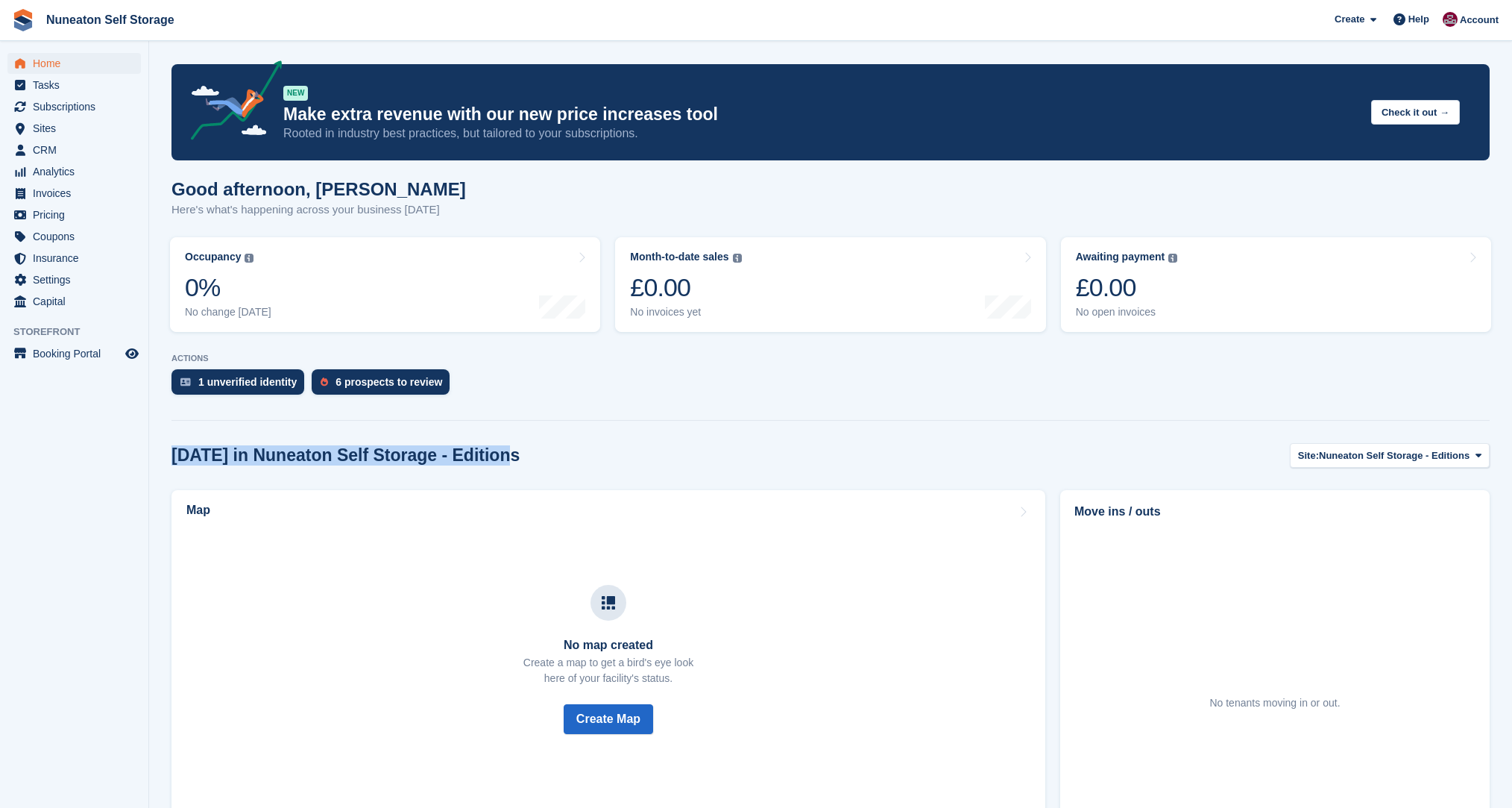
click at [174, 460] on div "[DATE] in Nuneaton Self Storage - Editions Site: Nuneaton Self Storage - Editio…" at bounding box center [830, 454] width 1318 height 24
click at [174, 460] on h2 "[DATE] in Nuneaton Self Storage - Editions" at bounding box center [345, 455] width 348 height 20
drag, startPoint x: 174, startPoint y: 460, endPoint x: 469, endPoint y: 467, distance: 295.1
click at [469, 465] on h2 "[DATE] in Nuneaton Self Storage - Editions" at bounding box center [345, 455] width 348 height 20
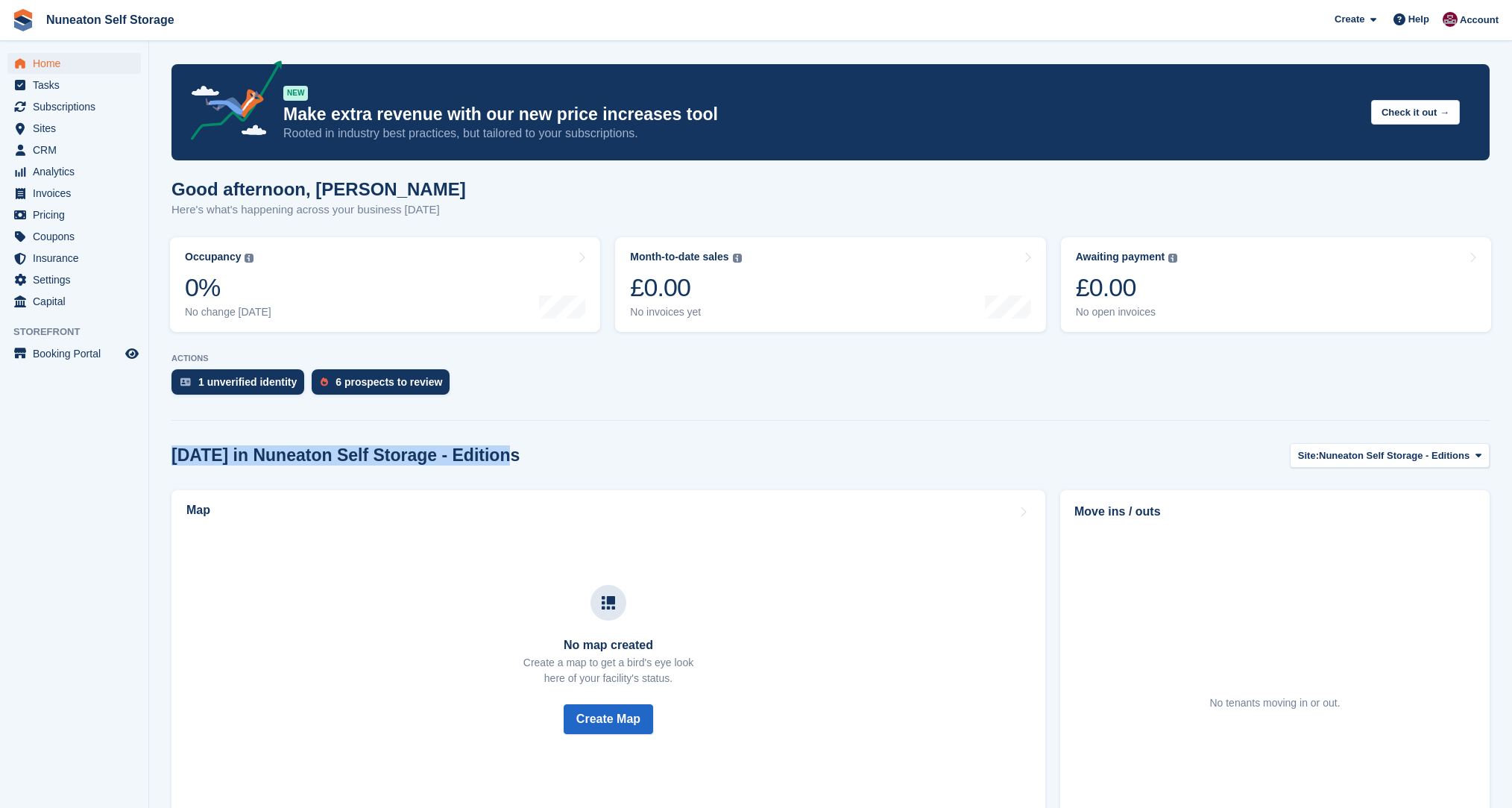
drag, startPoint x: 507, startPoint y: 462, endPoint x: 169, endPoint y: 462, distance: 338.0
drag, startPoint x: 169, startPoint y: 462, endPoint x: 530, endPoint y: 462, distance: 361.0
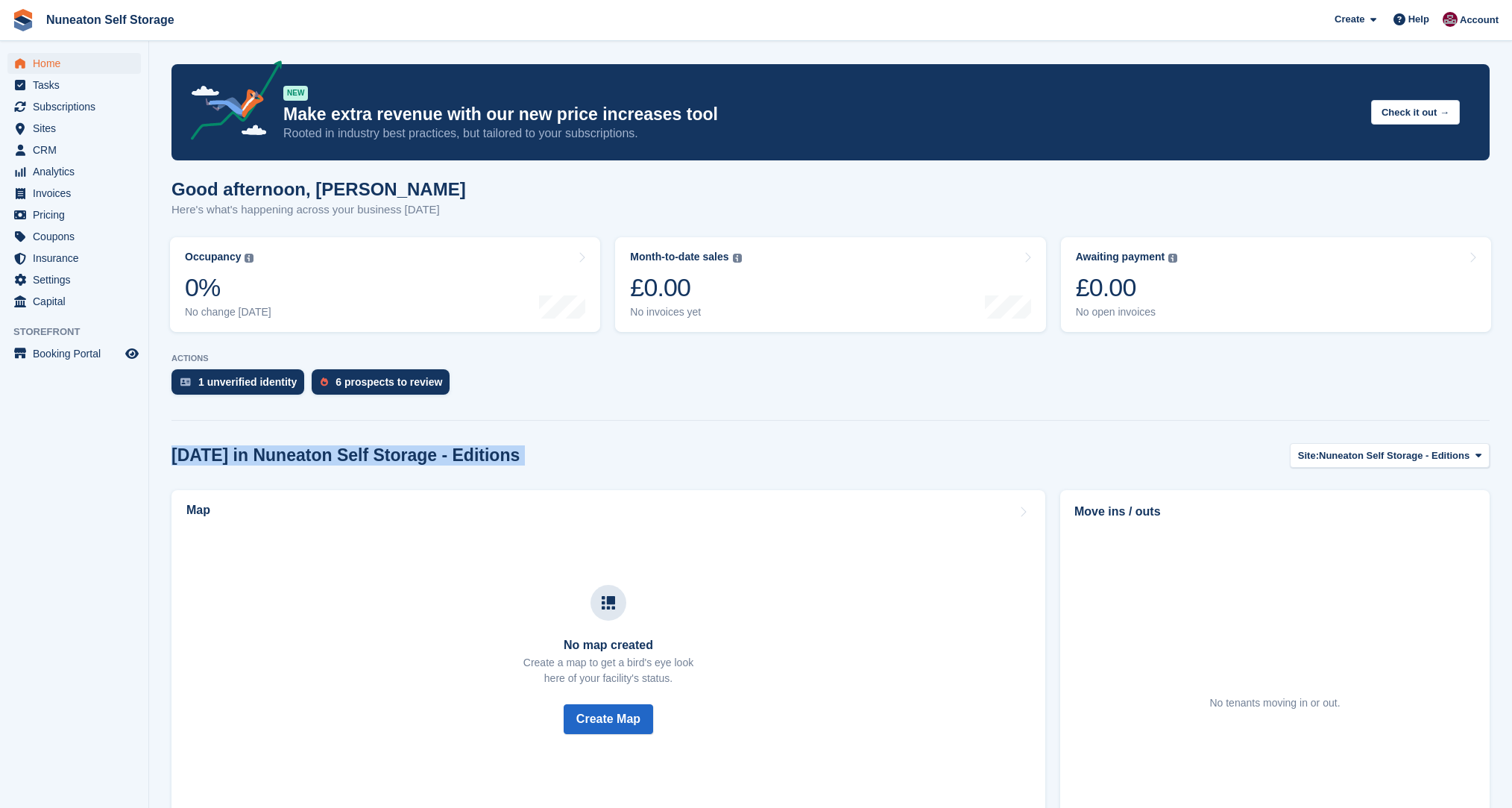
drag, startPoint x: 530, startPoint y: 462, endPoint x: 549, endPoint y: 462, distance: 19.0
click at [530, 462] on div "[DATE] in Nuneaton Self Storage - Editions Site: Nuneaton Self Storage - Editio…" at bounding box center [830, 454] width 1318 height 24
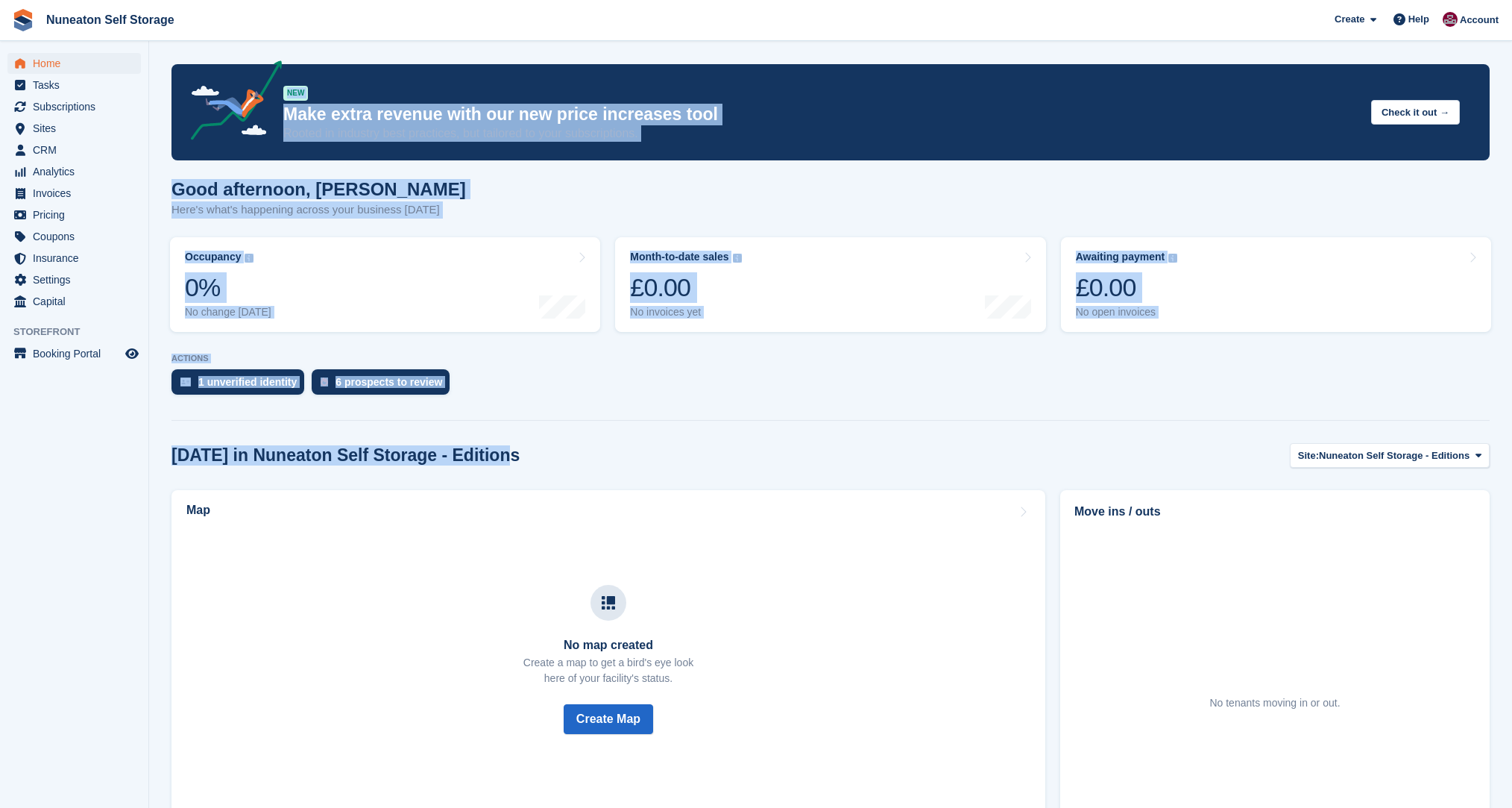
drag, startPoint x: 583, startPoint y: 462, endPoint x: 164, endPoint y: 81, distance: 566.3
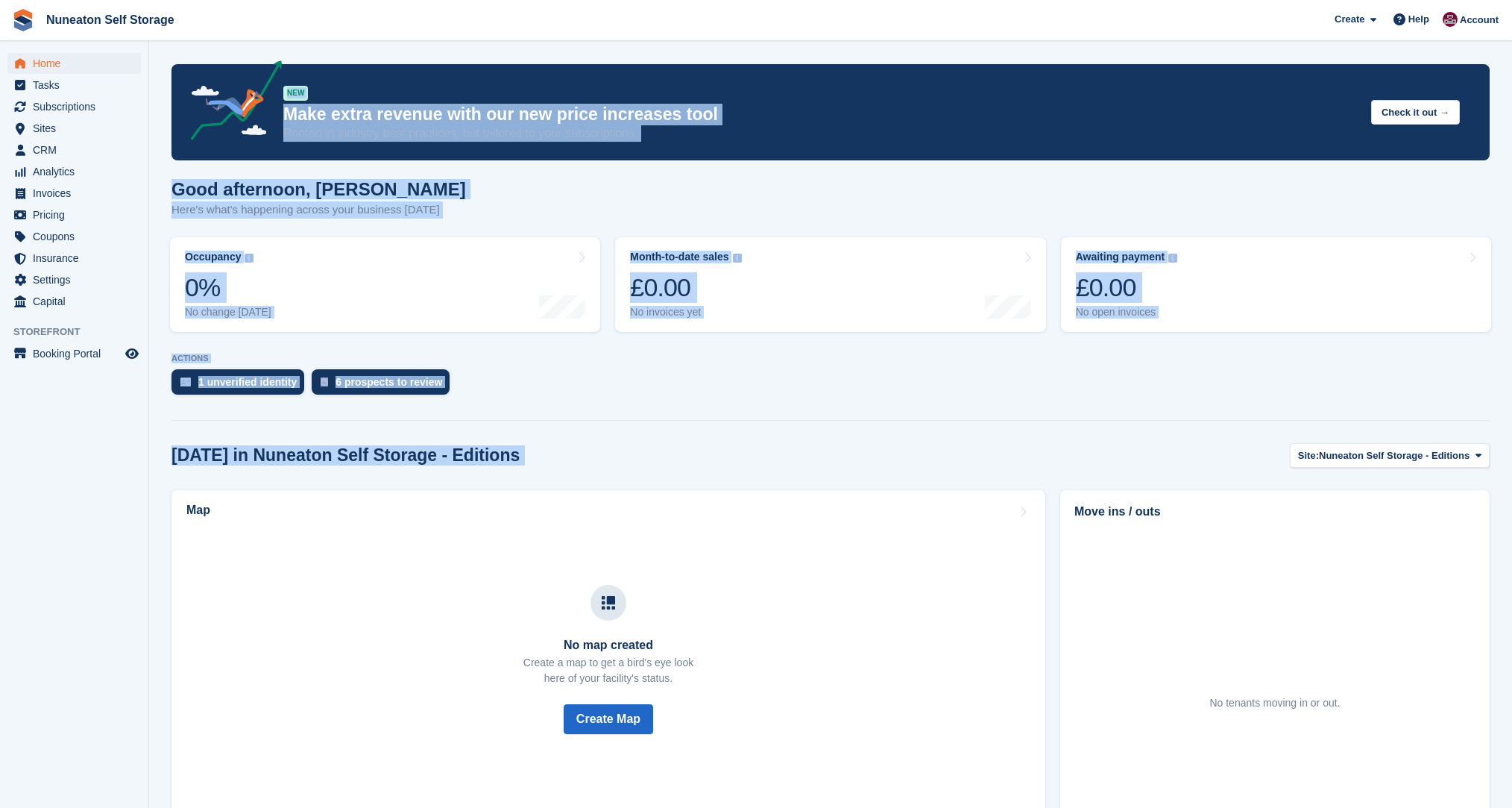
drag, startPoint x: 164, startPoint y: 81, endPoint x: 583, endPoint y: 443, distance: 553.7
